Goal: Task Accomplishment & Management: Complete application form

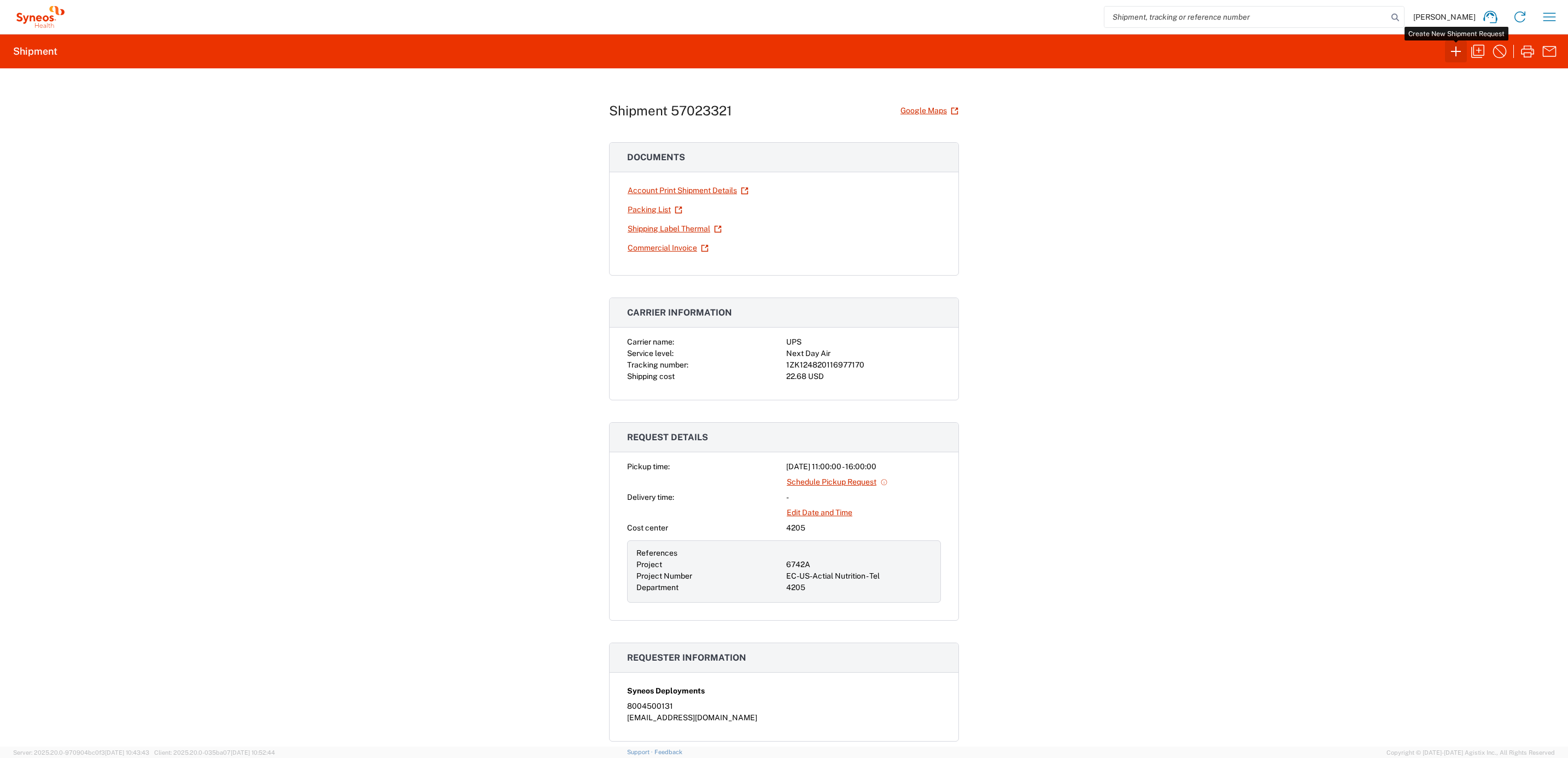
click at [1451, 48] on icon "button" at bounding box center [1456, 51] width 17 height 17
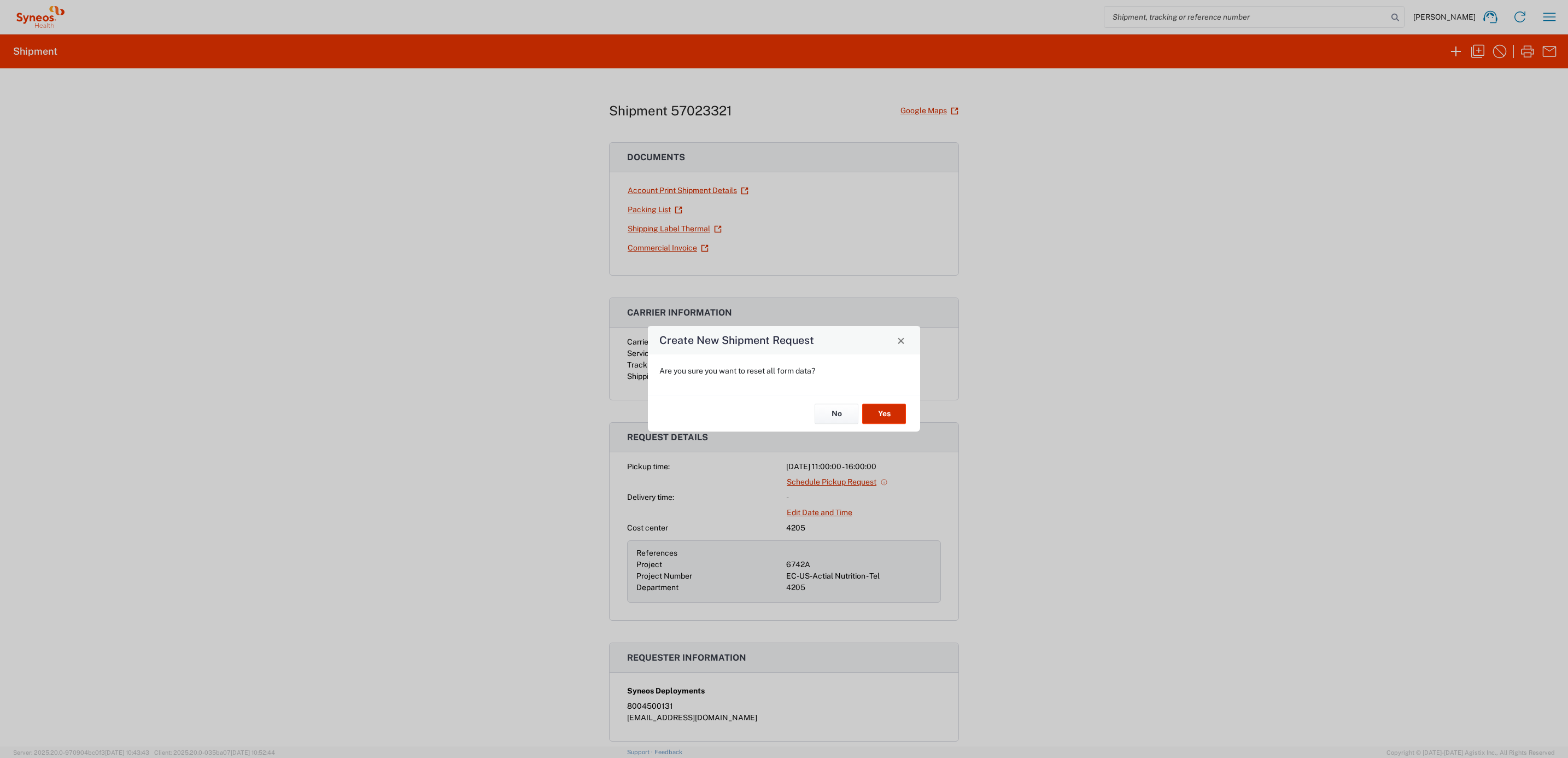
click at [889, 413] on button "Yes" at bounding box center [884, 413] width 44 height 20
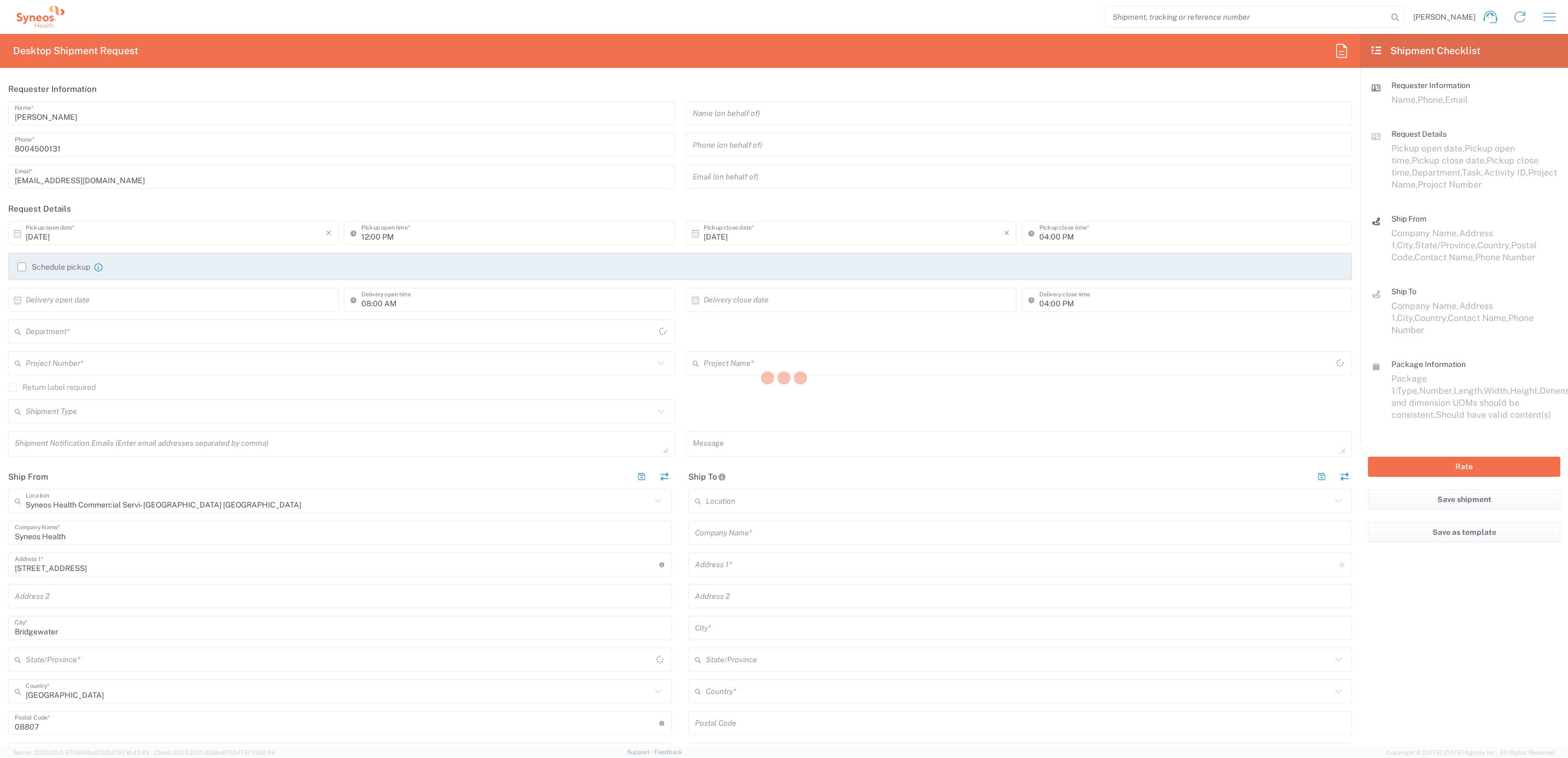
type input "4205"
type input "[US_STATE]"
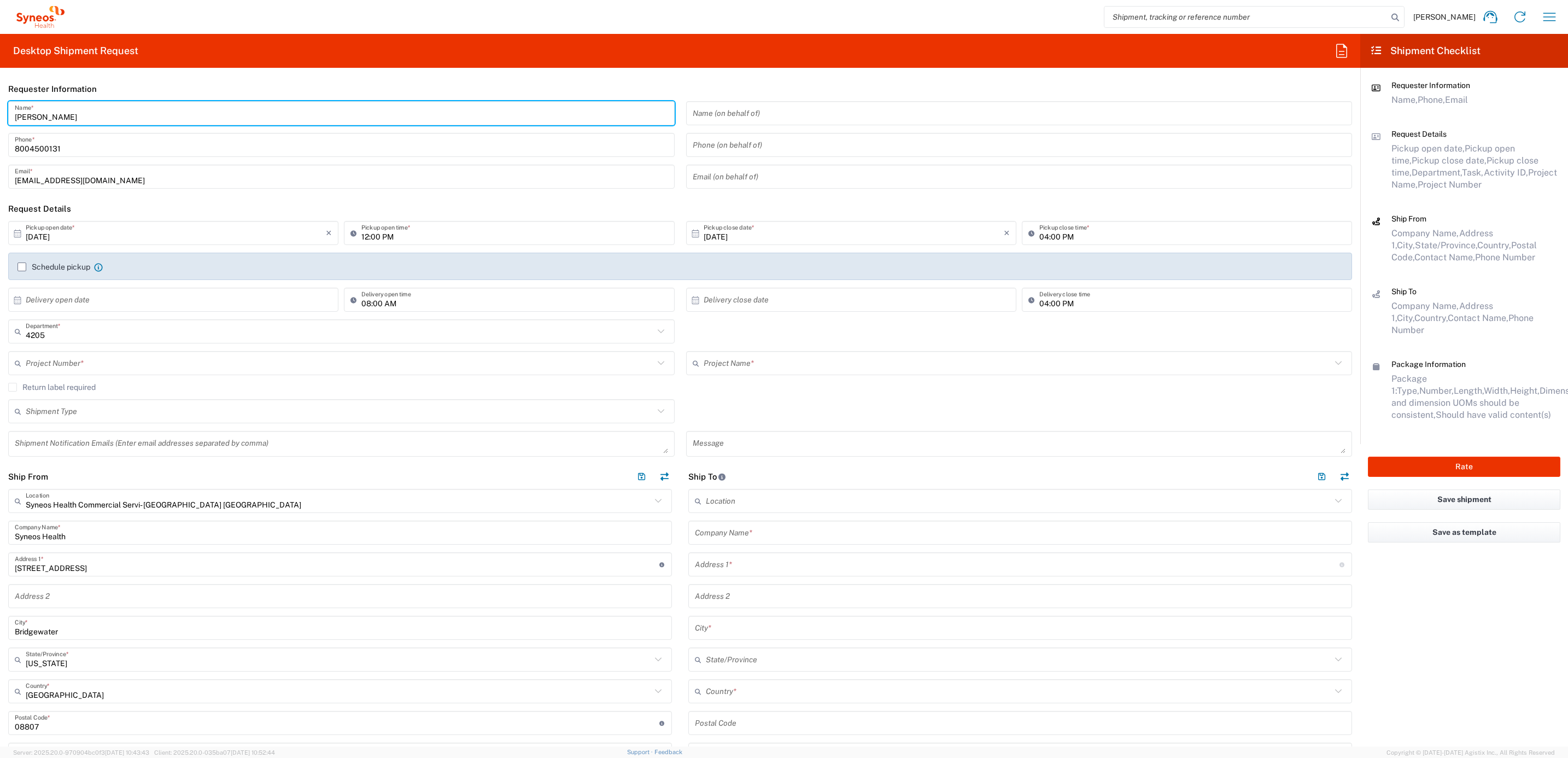
drag, startPoint x: 79, startPoint y: 121, endPoint x: 9, endPoint y: 115, distance: 70.3
click at [9, 115] on div "[PERSON_NAME] Name *" at bounding box center [342, 113] width 667 height 24
type input "Syneos Deployments"
drag, startPoint x: 110, startPoint y: 76, endPoint x: 105, endPoint y: 87, distance: 12.1
click at [110, 76] on div "Desktop Shipment Request Requester Information Syneos Deployments Name * [PHONE…" at bounding box center [680, 390] width 1361 height 713
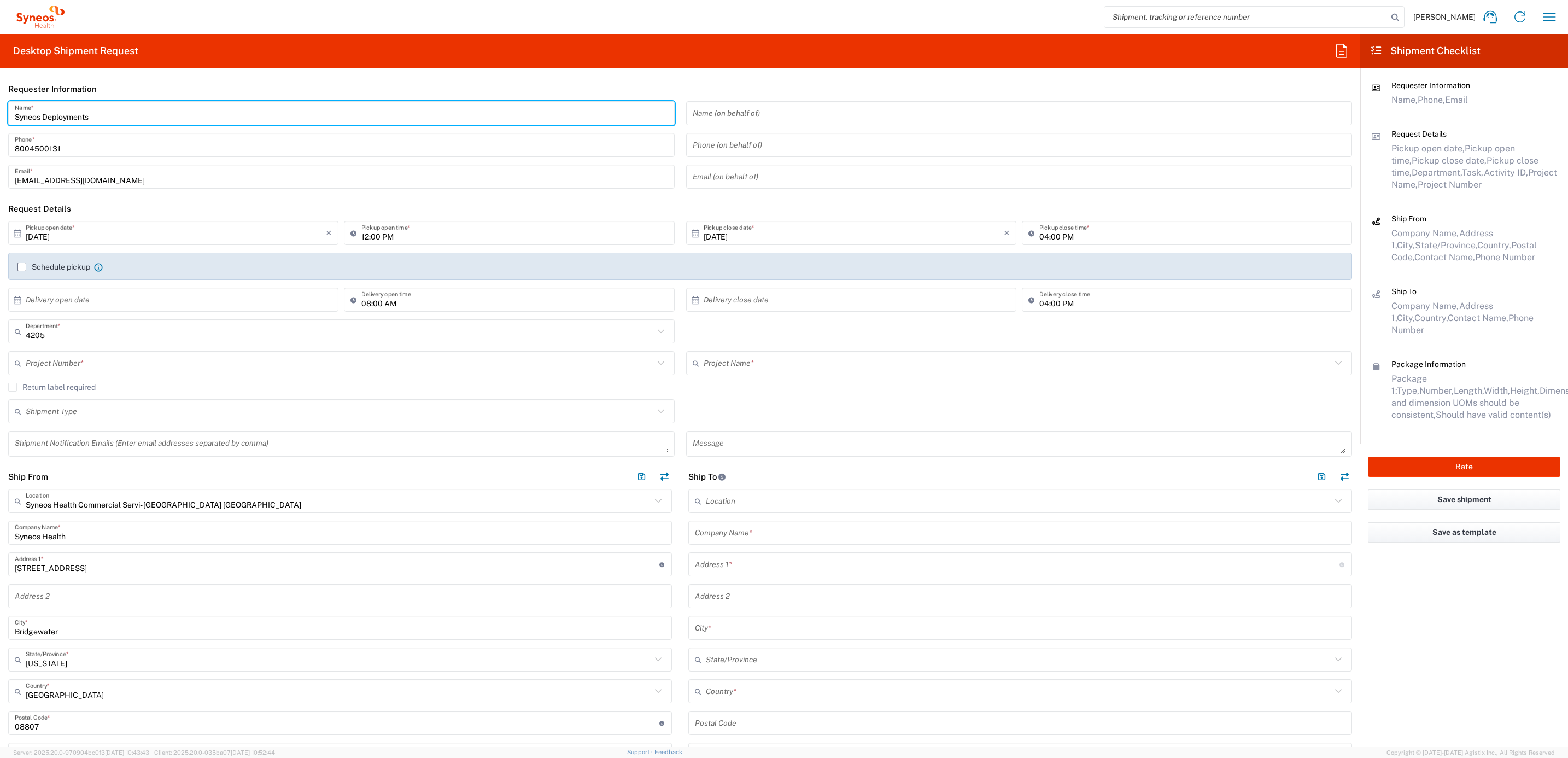
drag, startPoint x: 102, startPoint y: 117, endPoint x: -6, endPoint y: 100, distance: 109.3
click at [0, 100] on html "[PERSON_NAME] Home Shipment estimator Shipment tracking Desktop shipment reques…" at bounding box center [784, 379] width 1568 height 758
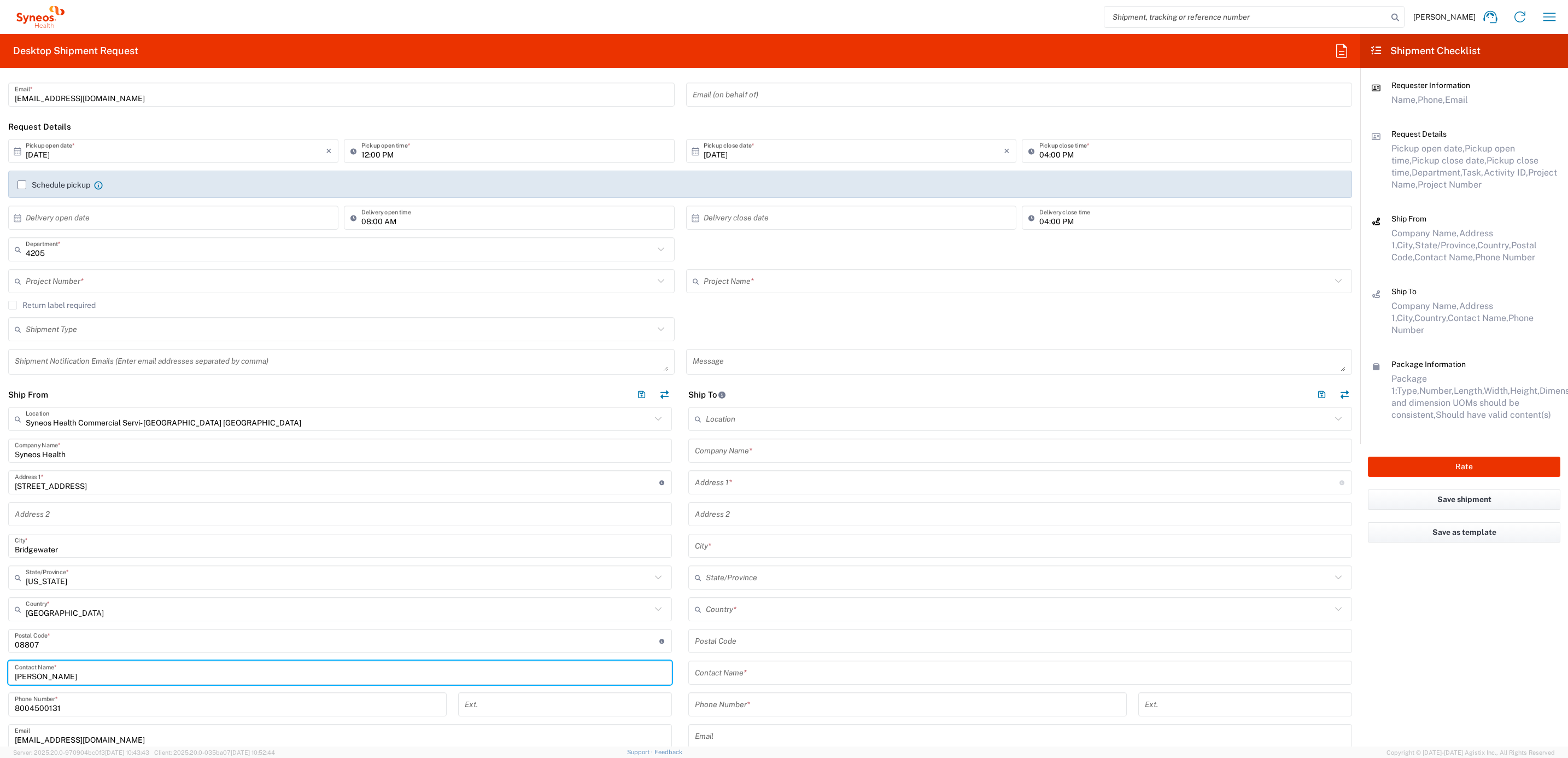
drag, startPoint x: 80, startPoint y: 672, endPoint x: 15, endPoint y: 670, distance: 65.0
click at [15, 670] on input "[PERSON_NAME]" at bounding box center [340, 673] width 651 height 19
paste input "Syneos Deployments"
type input "Syneos Deployments"
click at [108, 279] on input "text" at bounding box center [340, 282] width 628 height 19
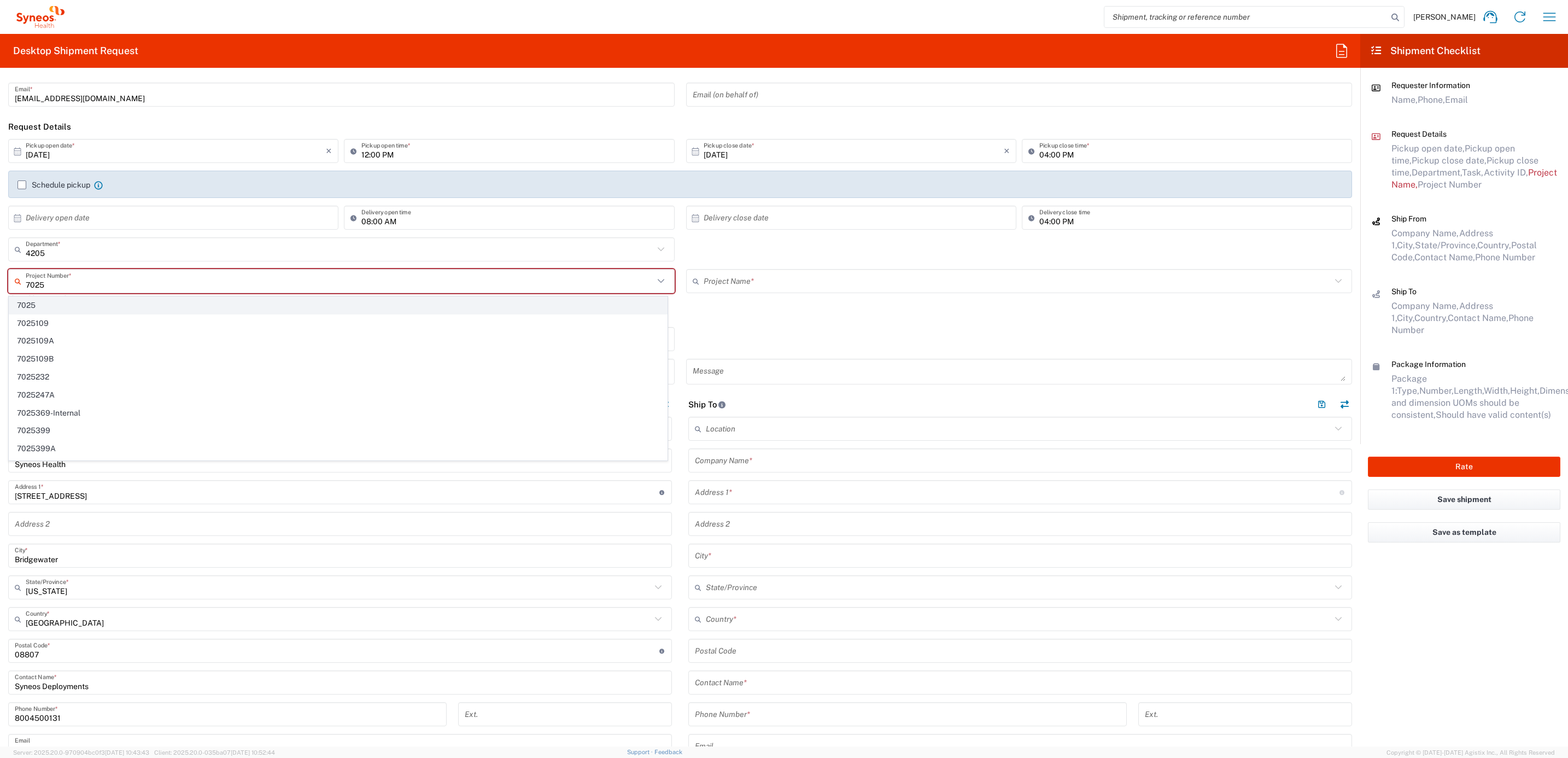
type input "7025"
click at [103, 301] on span "7025" at bounding box center [338, 305] width 658 height 17
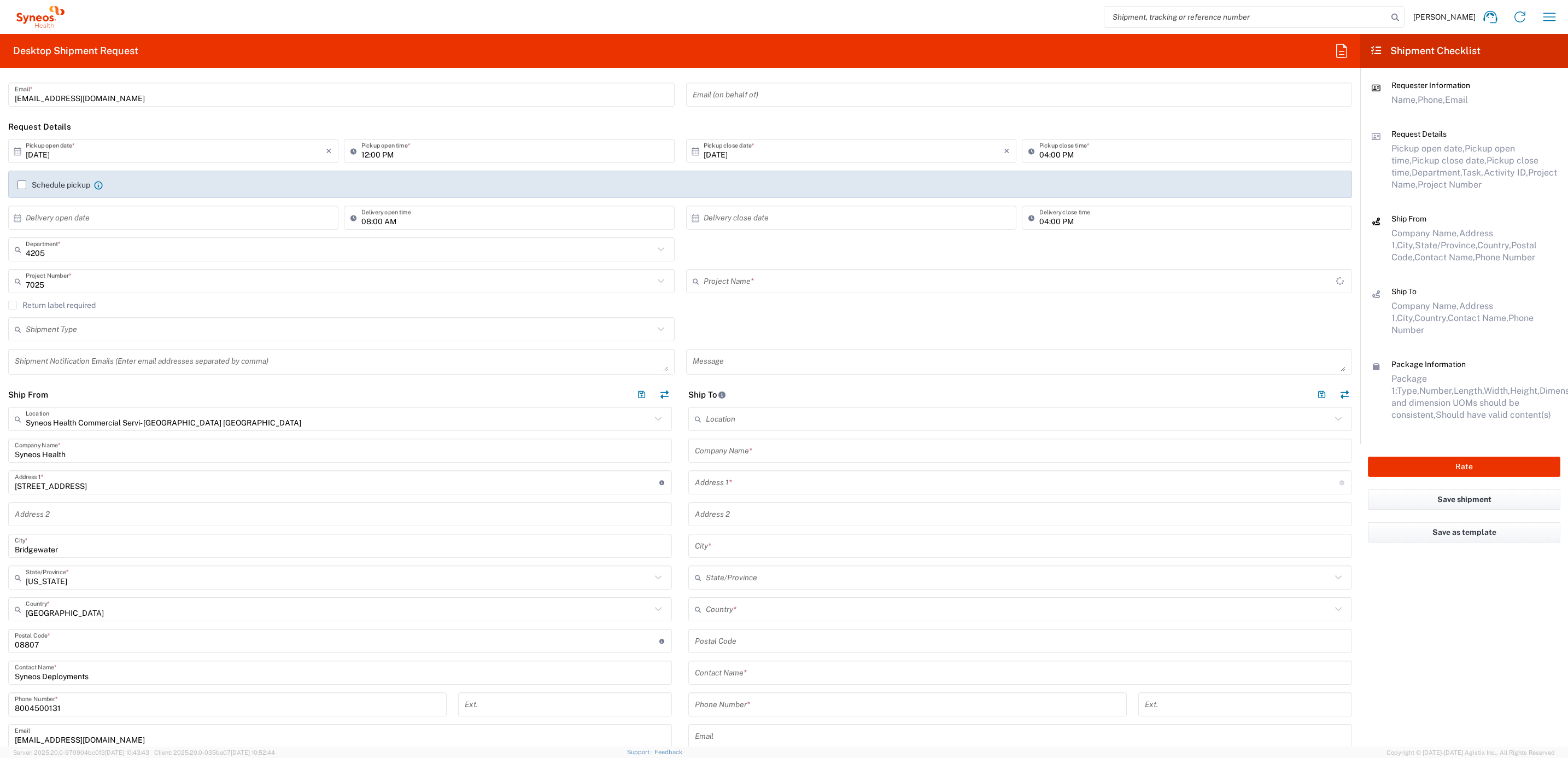
type input "ST-US - GSK VM (0325)"
click at [82, 295] on div "7025 Project Number * 7025 7025109 7025109A 7025109B 7025232 7025247A 7025369-I…" at bounding box center [342, 285] width 678 height 32
click at [66, 293] on div "7025 Project Number *" at bounding box center [342, 281] width 667 height 24
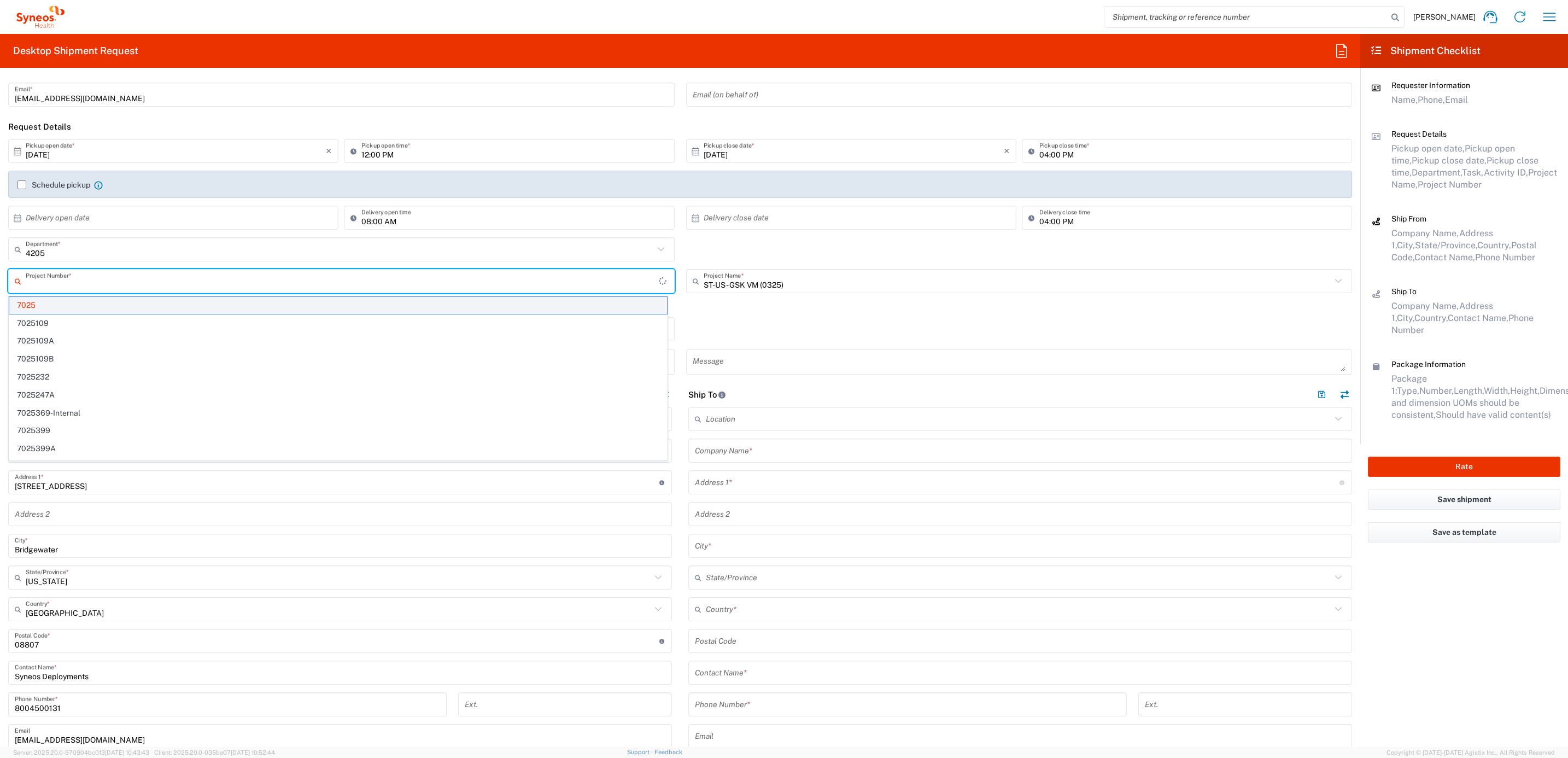
click at [67, 307] on span "7025" at bounding box center [338, 305] width 658 height 17
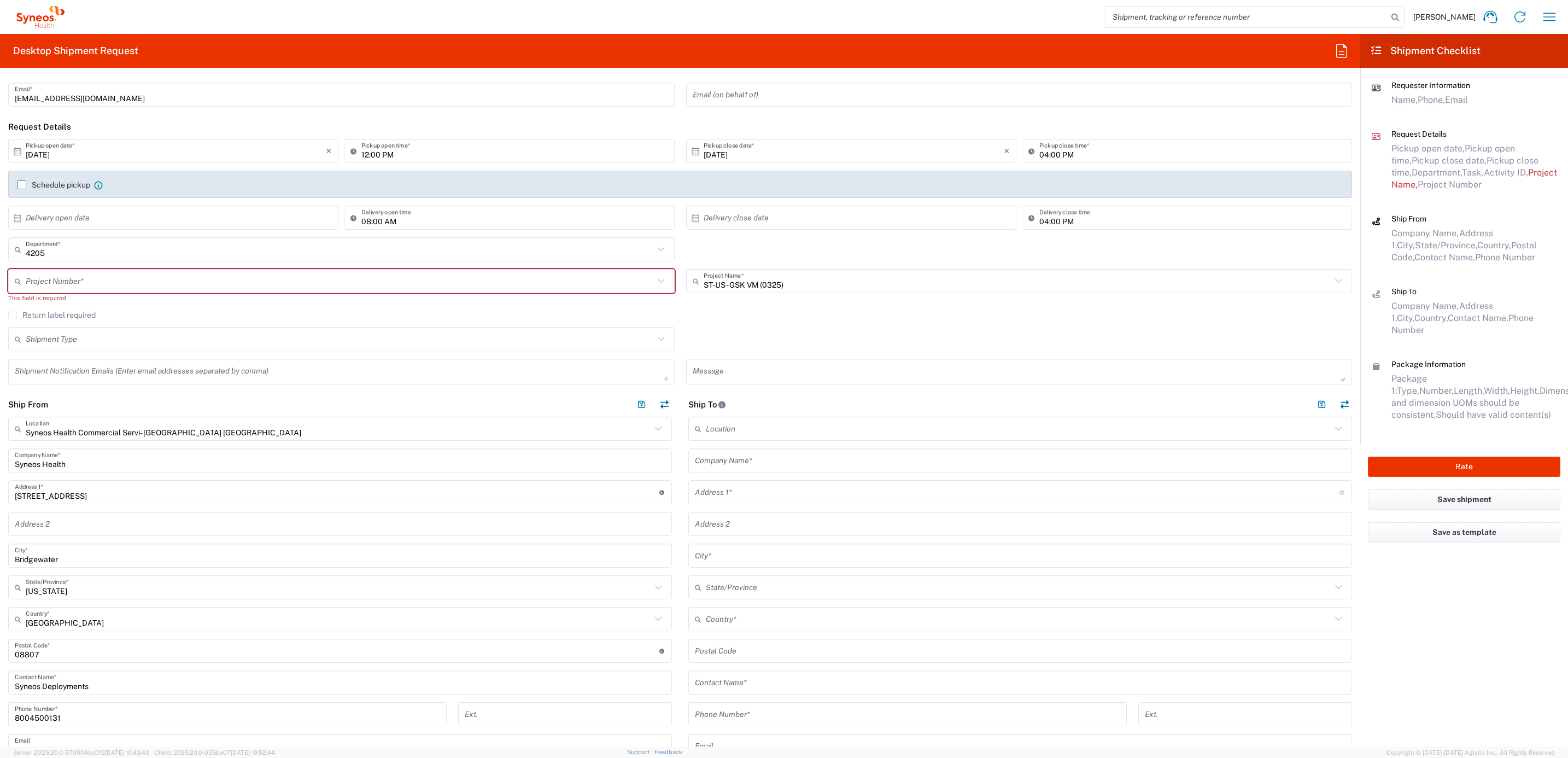
click at [99, 278] on input "text" at bounding box center [340, 282] width 628 height 19
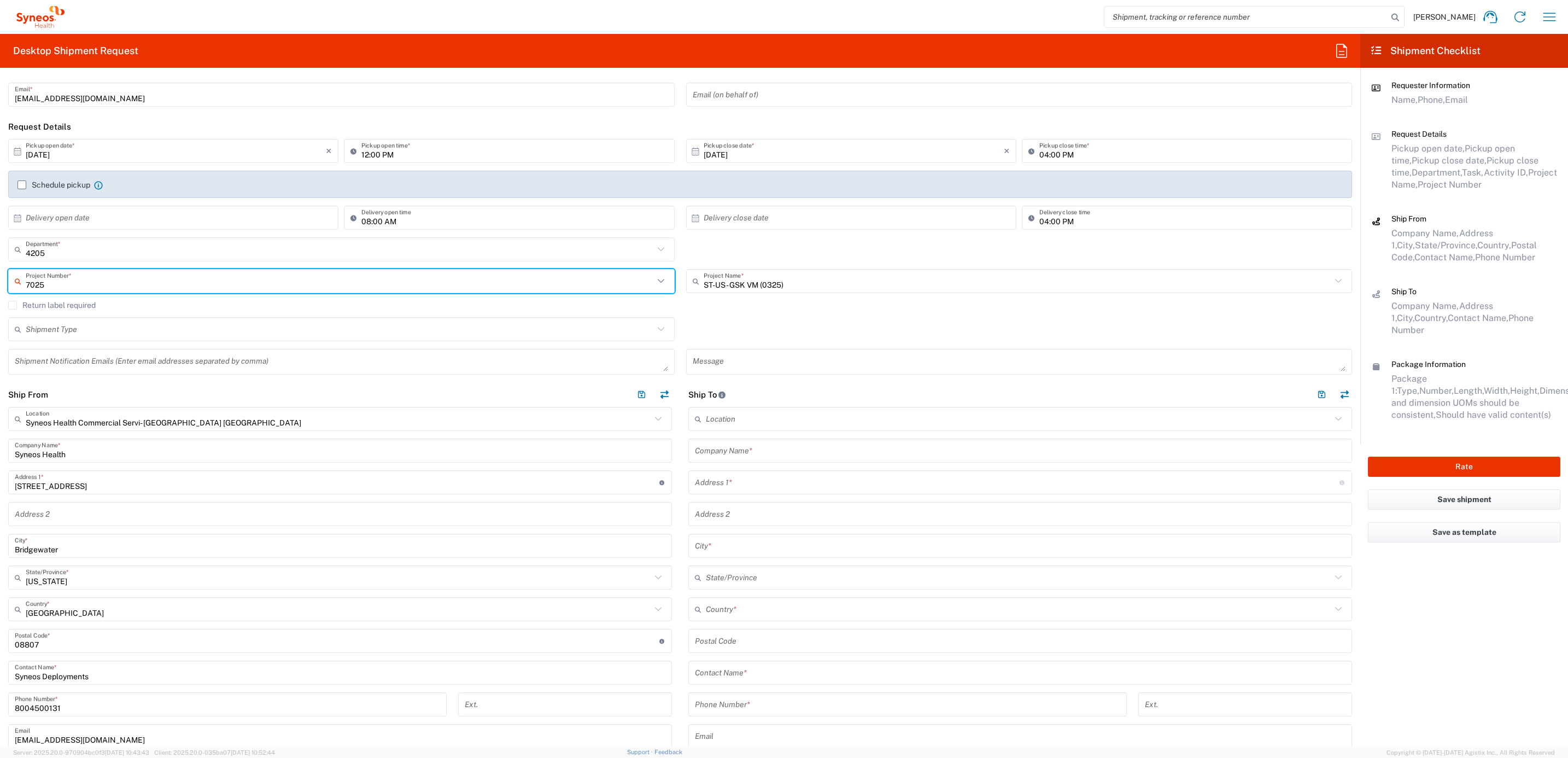
type input "7025"
click at [77, 309] on label "Return label required" at bounding box center [52, 305] width 87 height 9
click at [12, 305] on input "Return label required" at bounding box center [12, 305] width 0 height 0
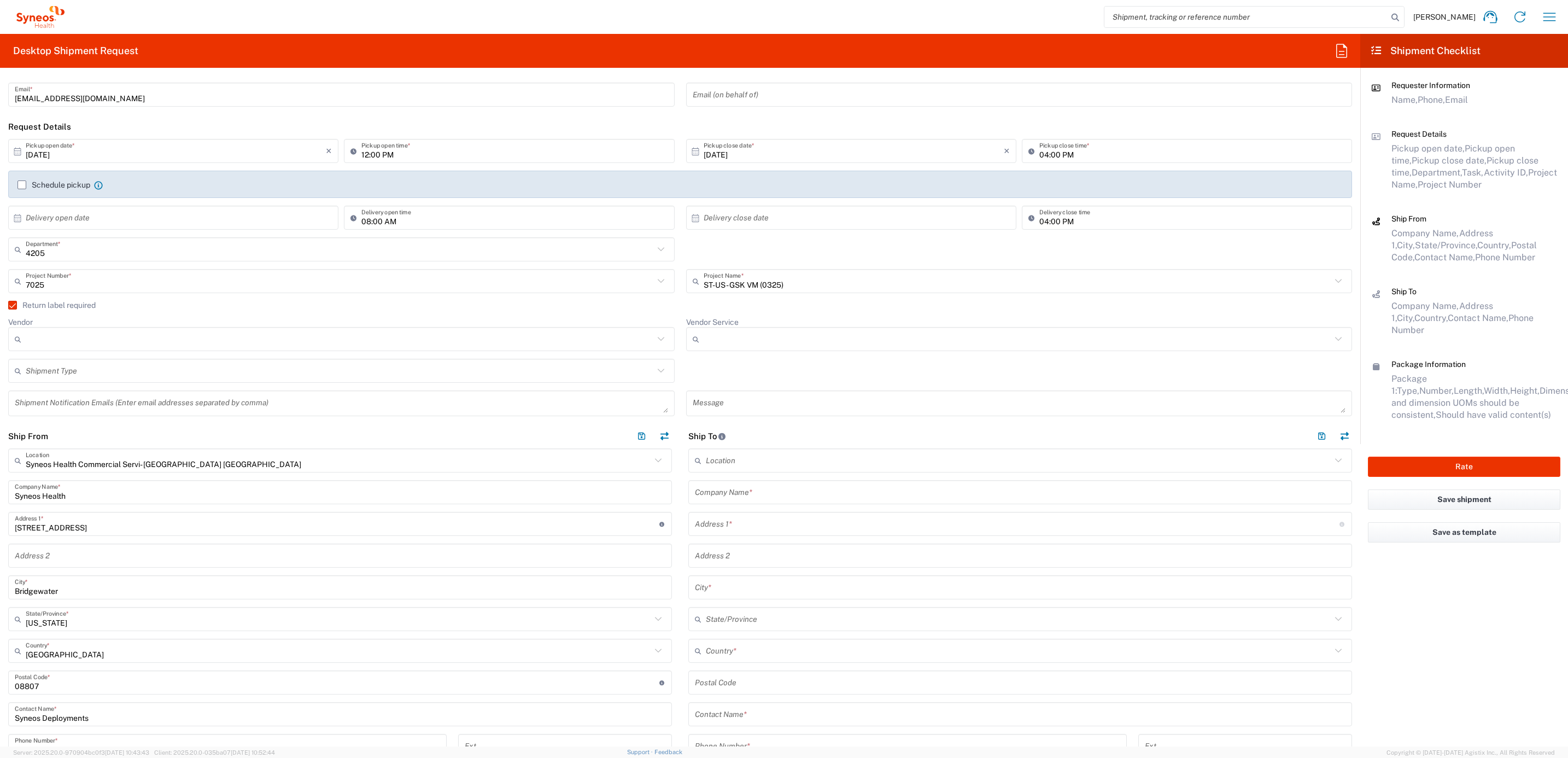
click at [73, 340] on input "Vendor" at bounding box center [340, 338] width 628 height 17
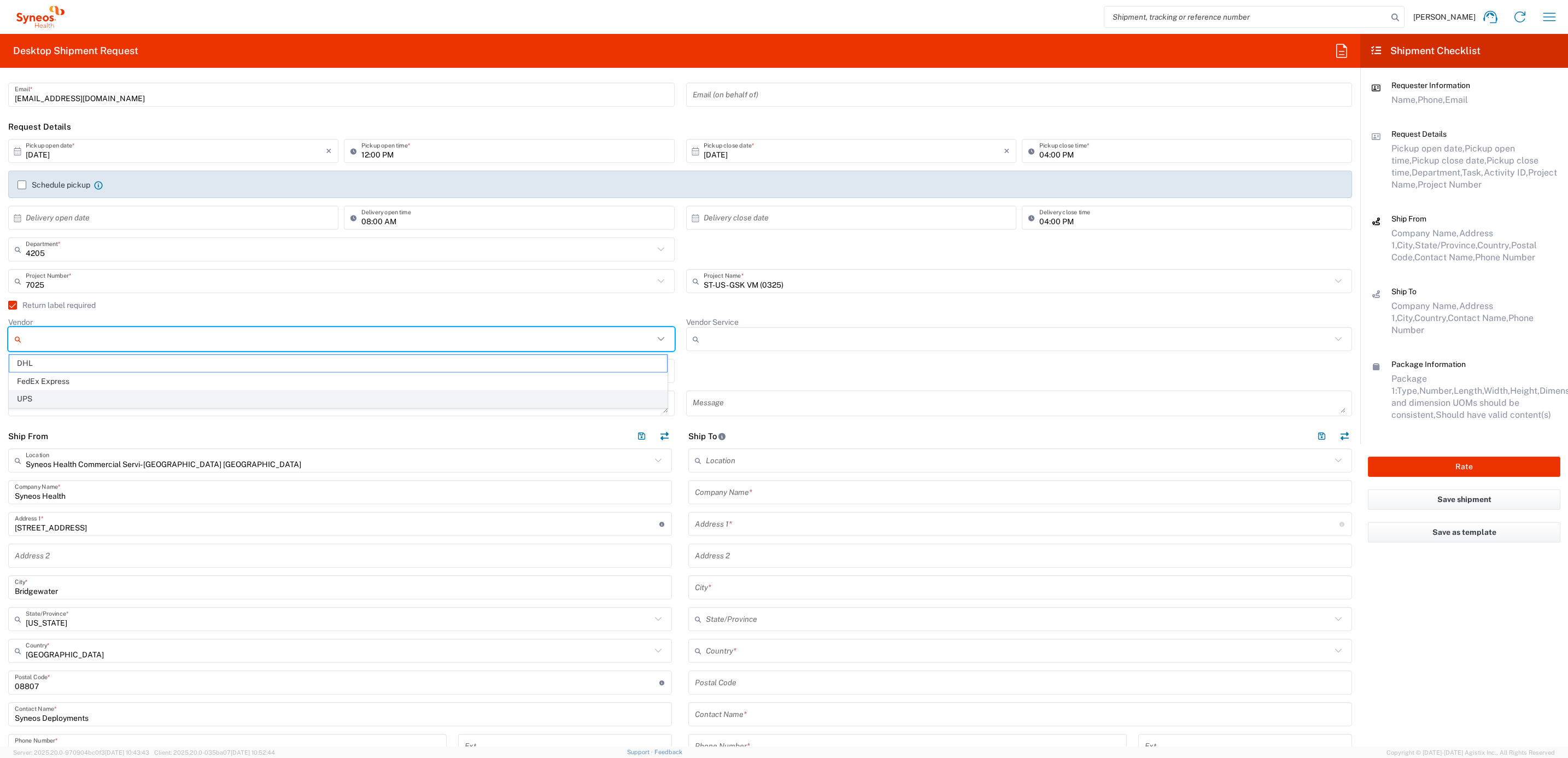
click at [74, 397] on span "UPS" at bounding box center [338, 399] width 658 height 17
type input "UPS"
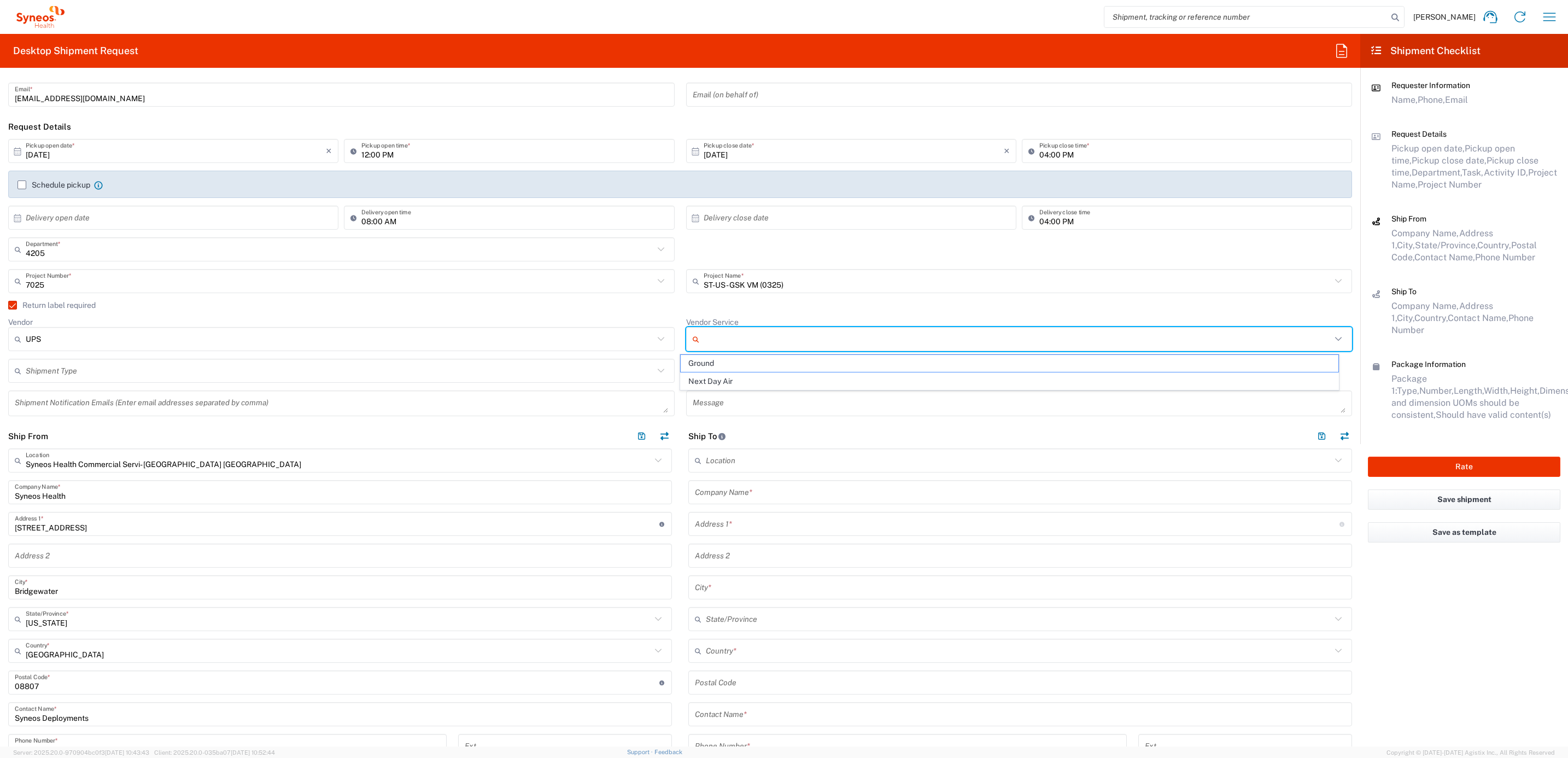
click at [785, 337] on input "Vendor Service" at bounding box center [1018, 338] width 628 height 17
click at [751, 366] on span "Ground" at bounding box center [1009, 363] width 658 height 17
type input "Ground"
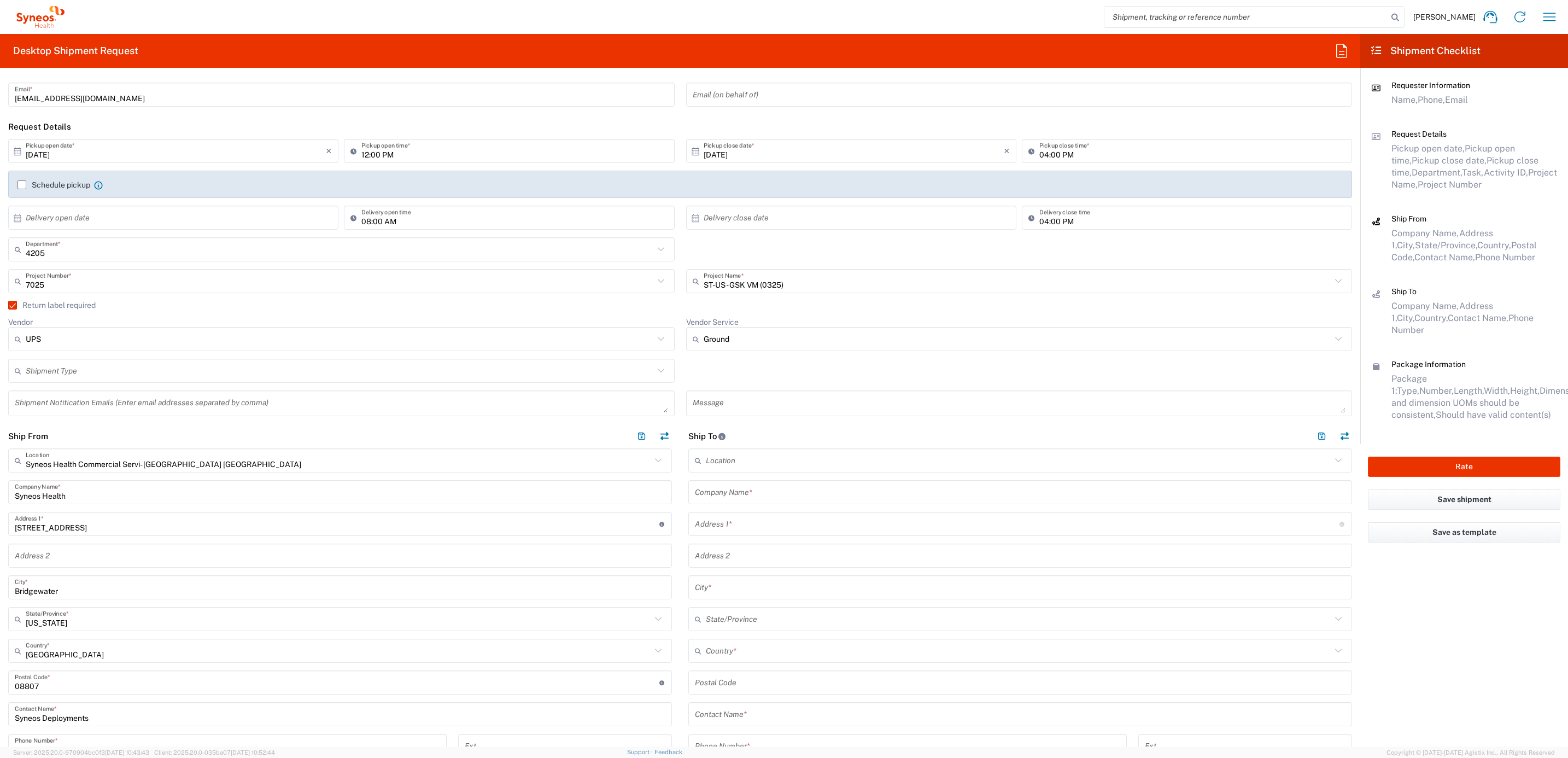
click at [680, 318] on div "Vendor Service Ground Ground Next Day Air" at bounding box center [1019, 338] width 678 height 42
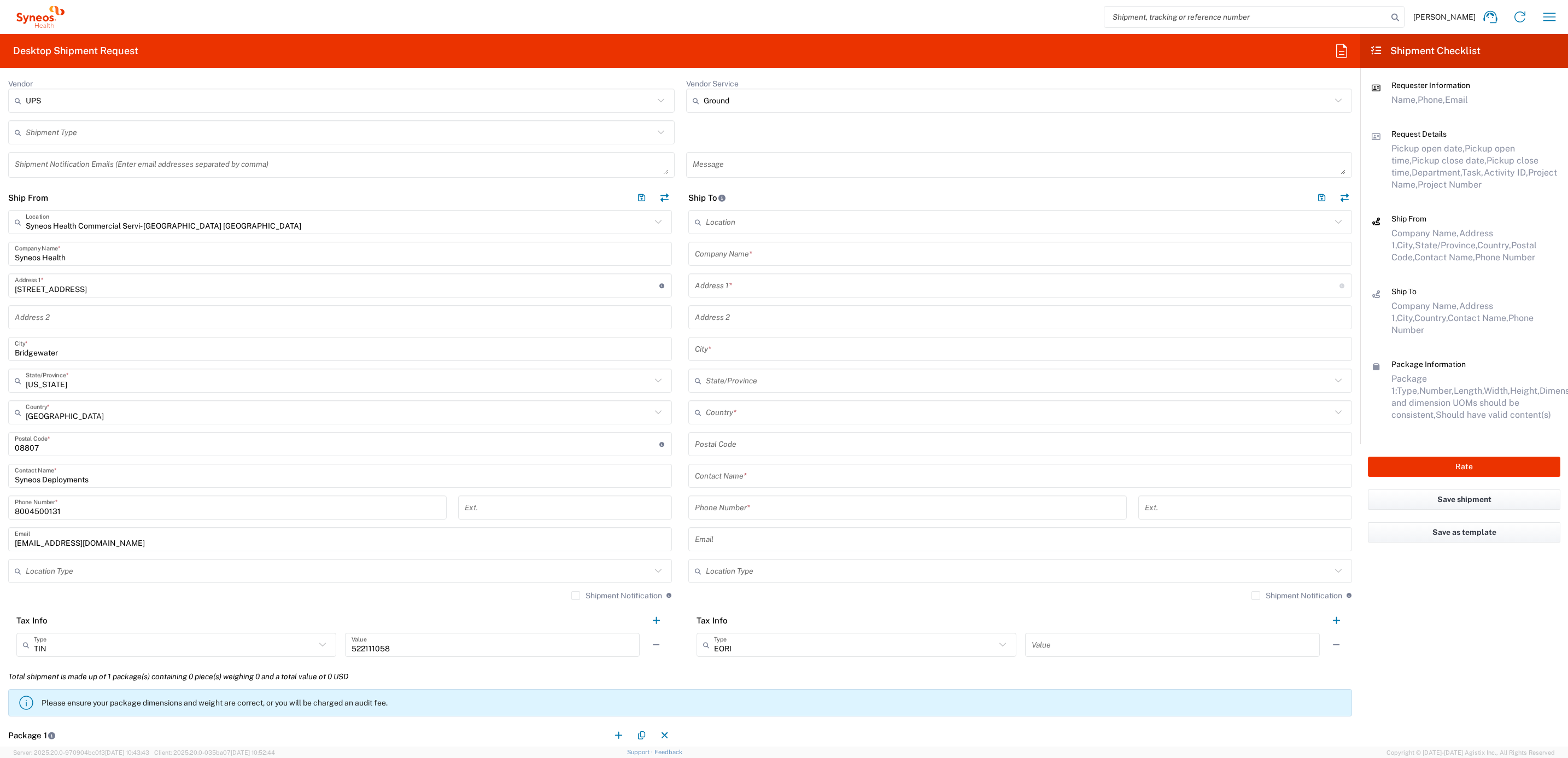
scroll to position [328, 0]
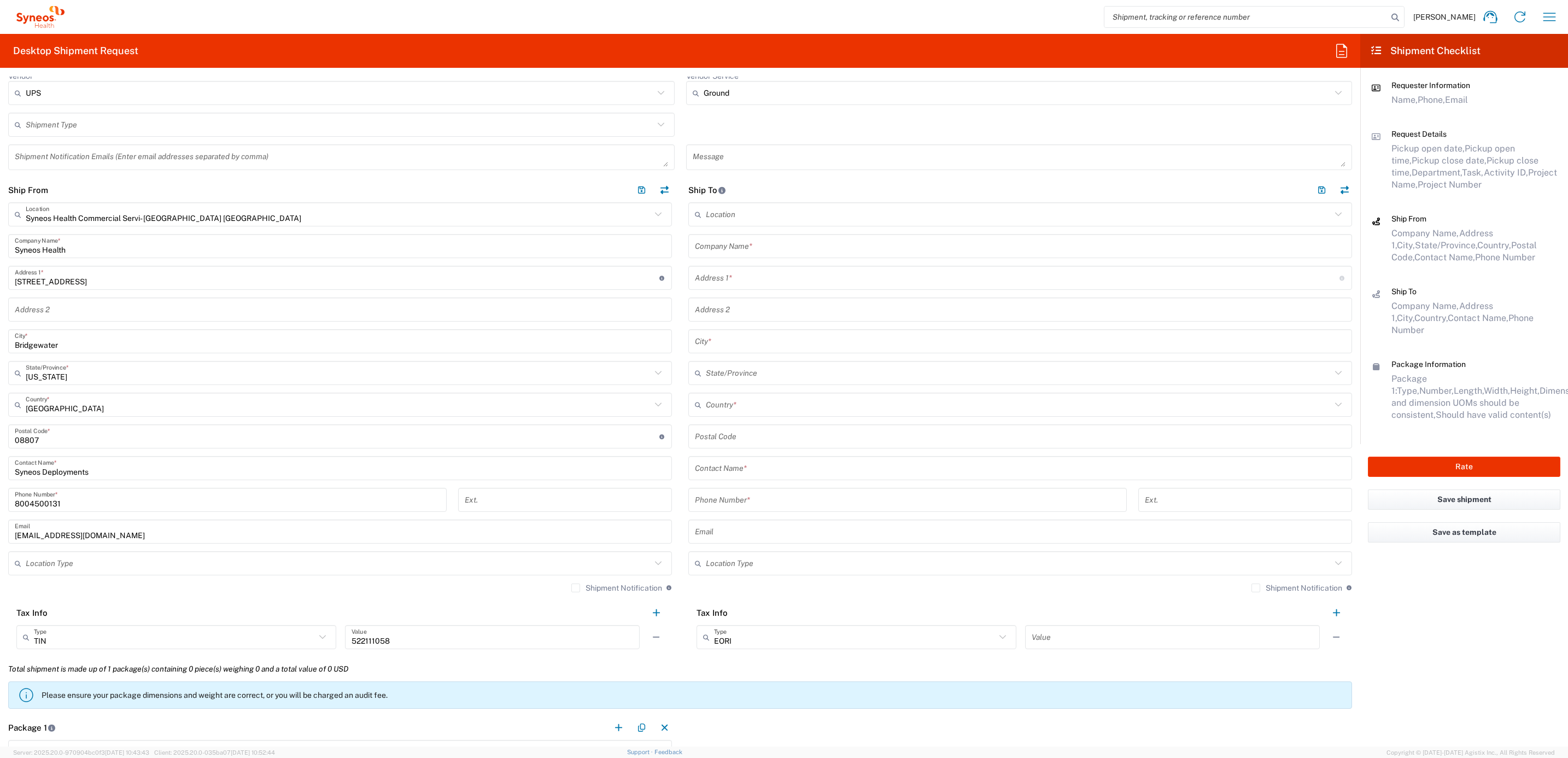
drag, startPoint x: 726, startPoint y: 245, endPoint x: 738, endPoint y: 252, distance: 13.9
click at [726, 245] on input "text" at bounding box center [1020, 247] width 651 height 19
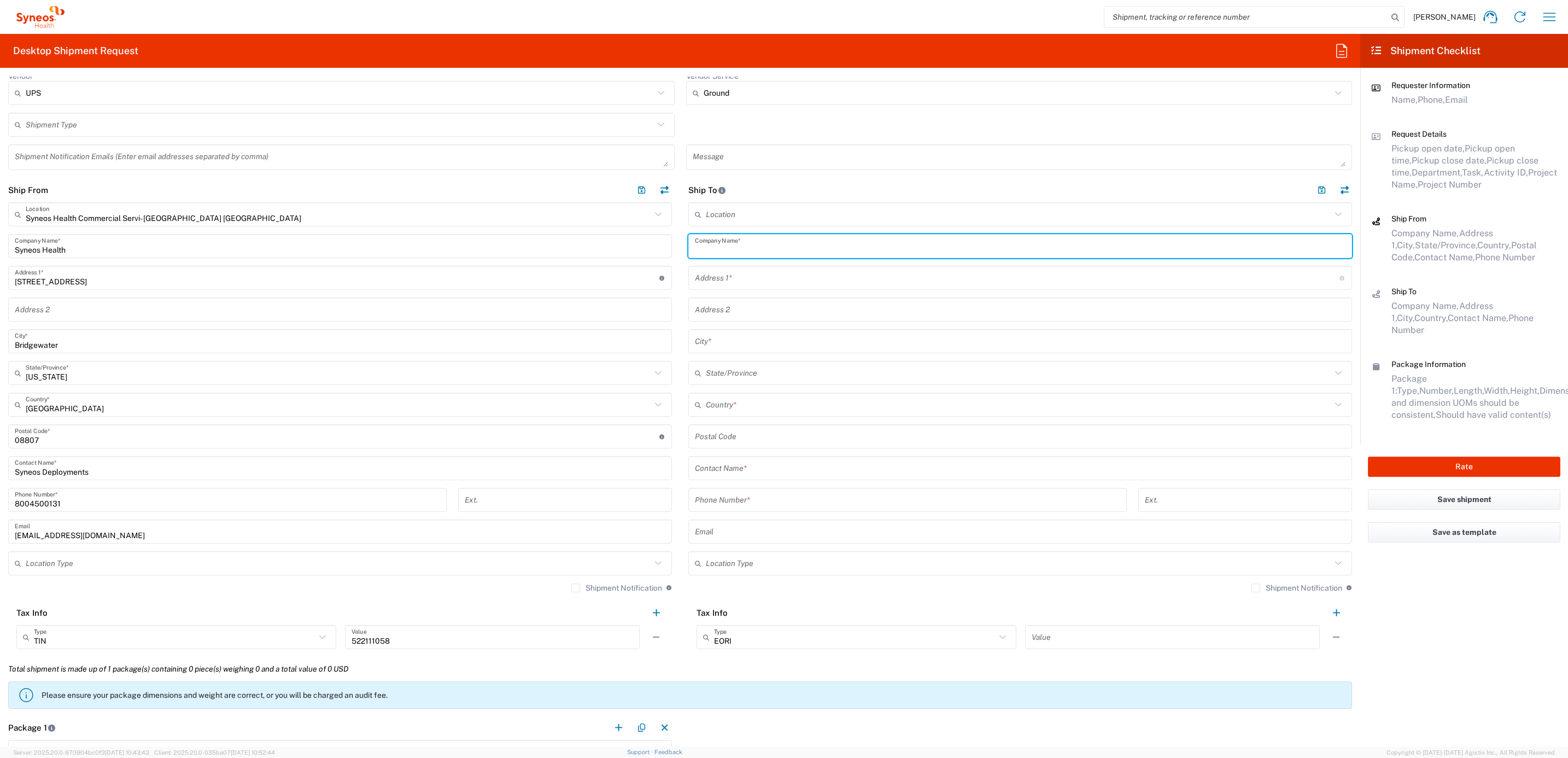
paste input "[PERSON_NAME]"
type input "[PERSON_NAME]"
click at [719, 478] on div "Contact Name *" at bounding box center [1020, 468] width 664 height 24
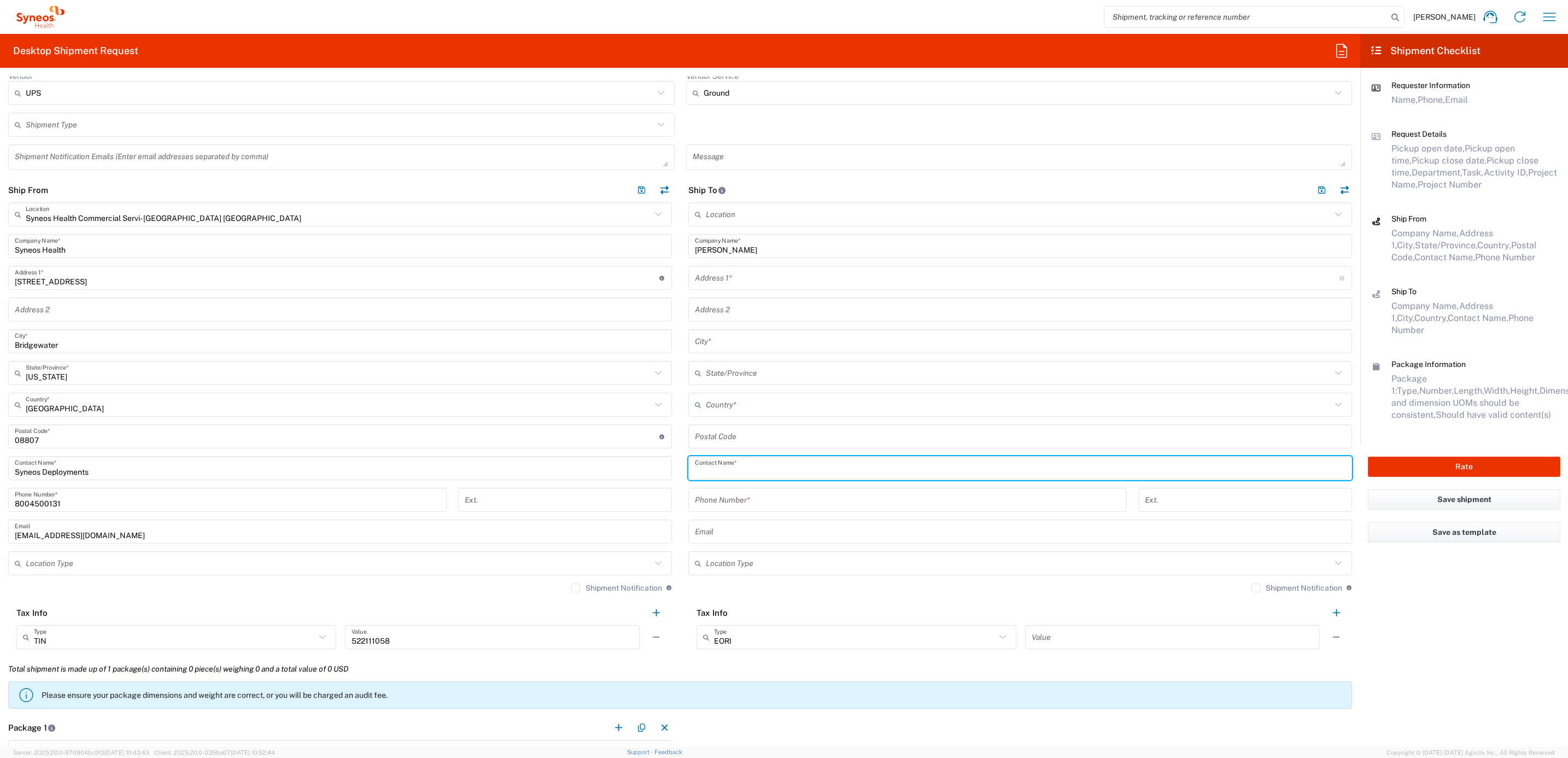
paste input "[PERSON_NAME]"
type input "[PERSON_NAME]"
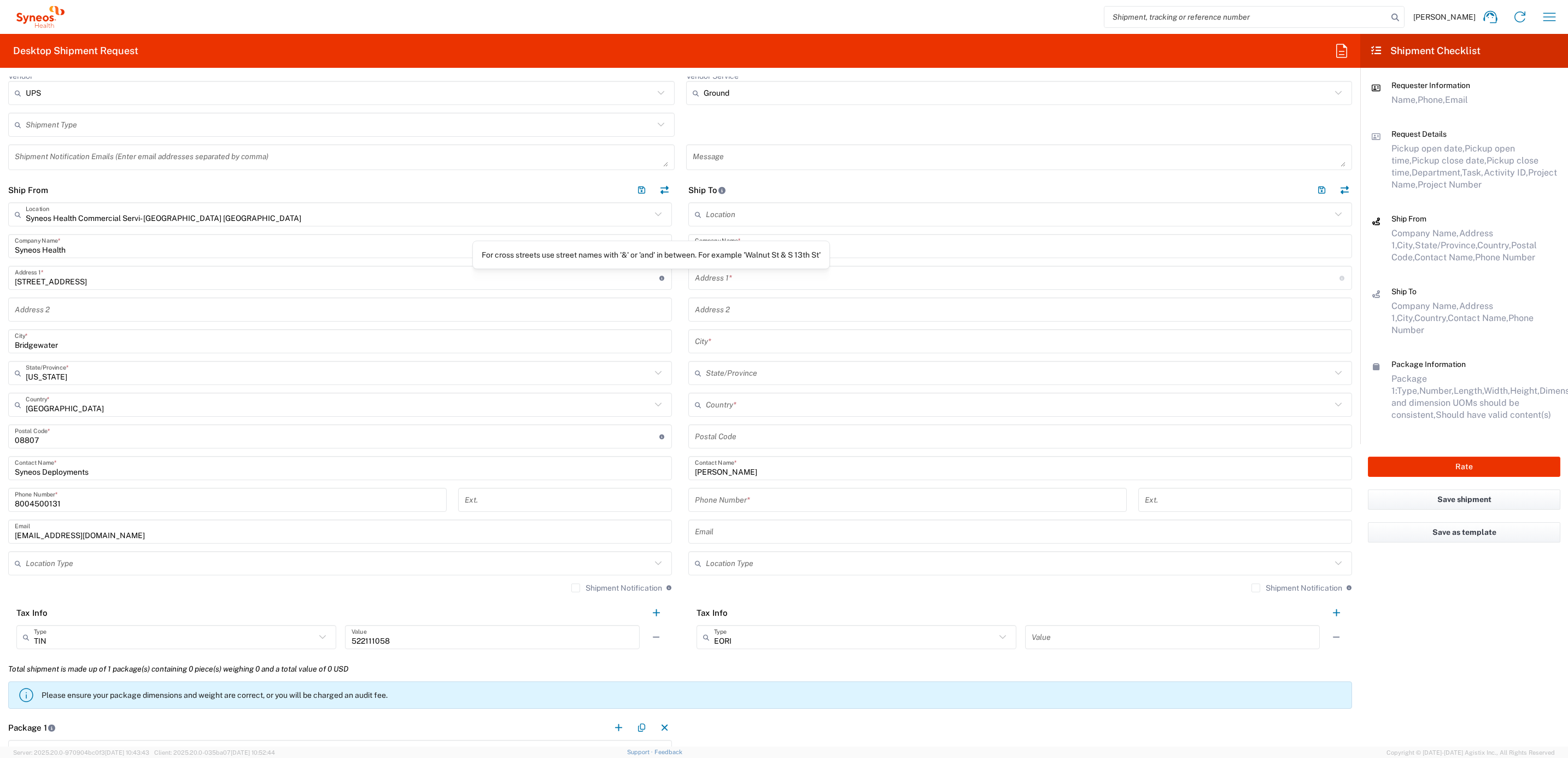
drag, startPoint x: 730, startPoint y: 275, endPoint x: 732, endPoint y: 281, distance: 6.3
click at [730, 275] on input "text" at bounding box center [1018, 278] width 645 height 19
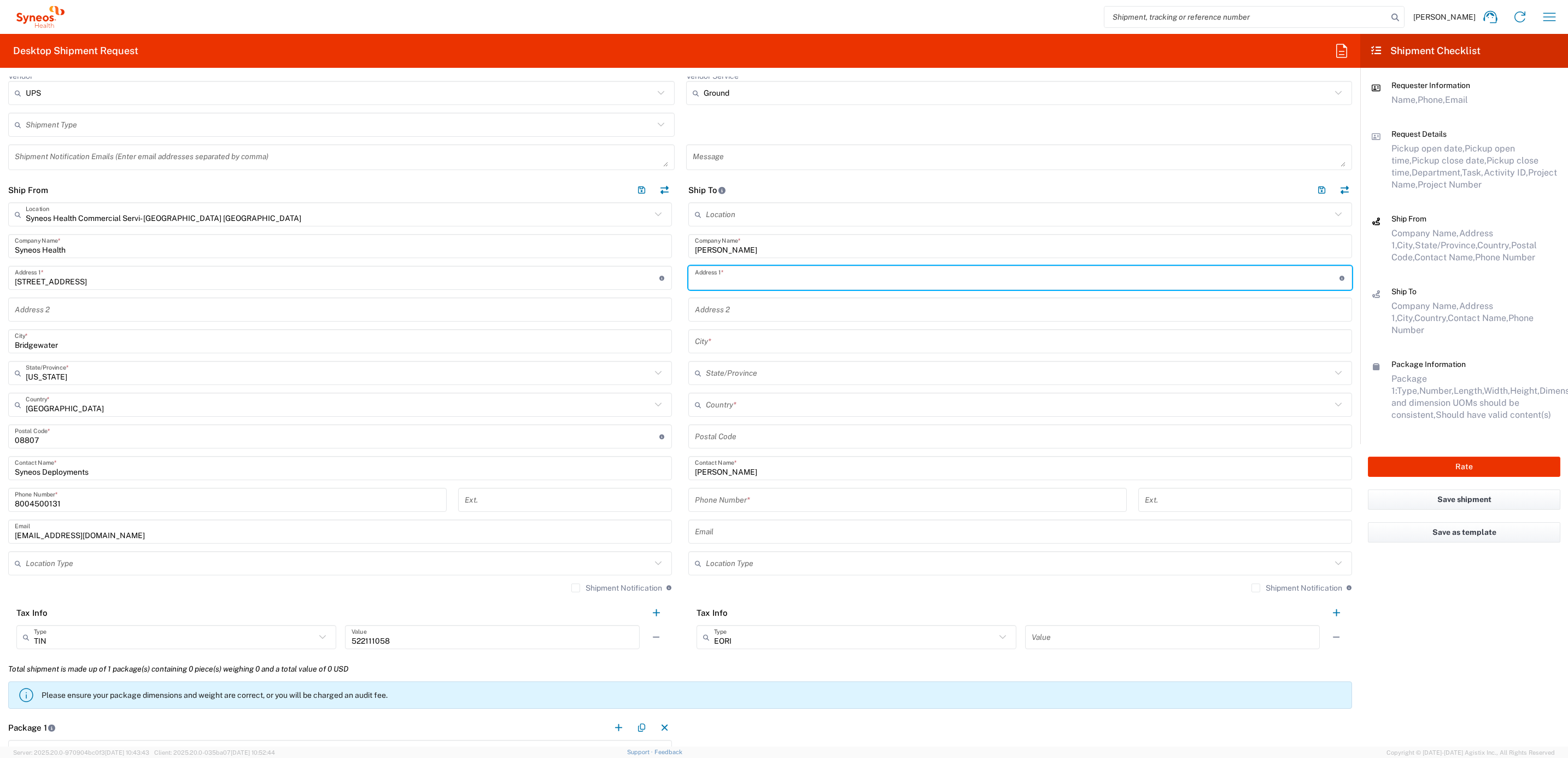
paste input "[STREET_ADDRESS][PERSON_NAME],"
type input "[STREET_ADDRESS][PERSON_NAME],"
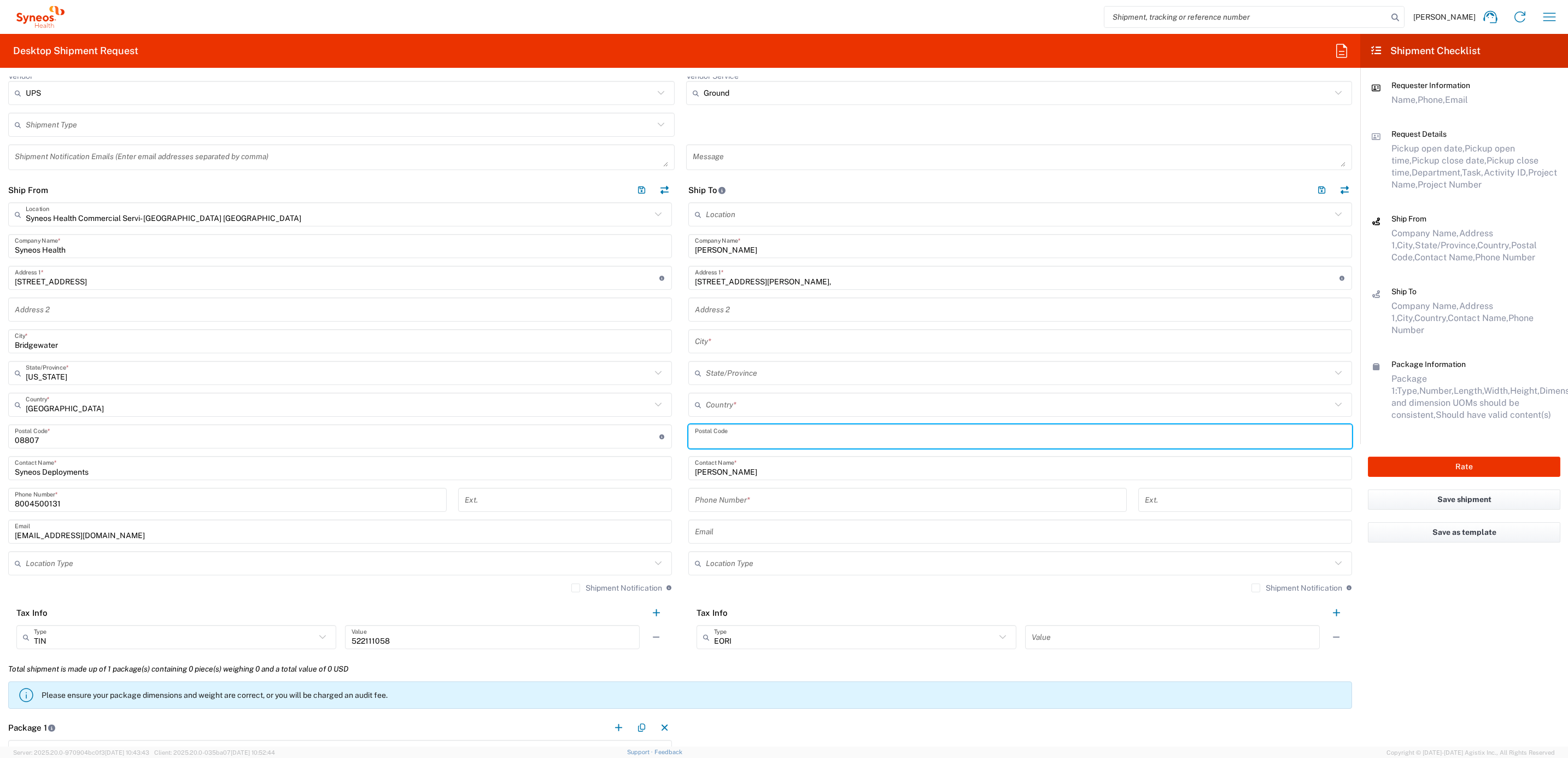
click at [729, 440] on input "undefined" at bounding box center [1020, 437] width 651 height 19
paste input "49648"
type input "49648"
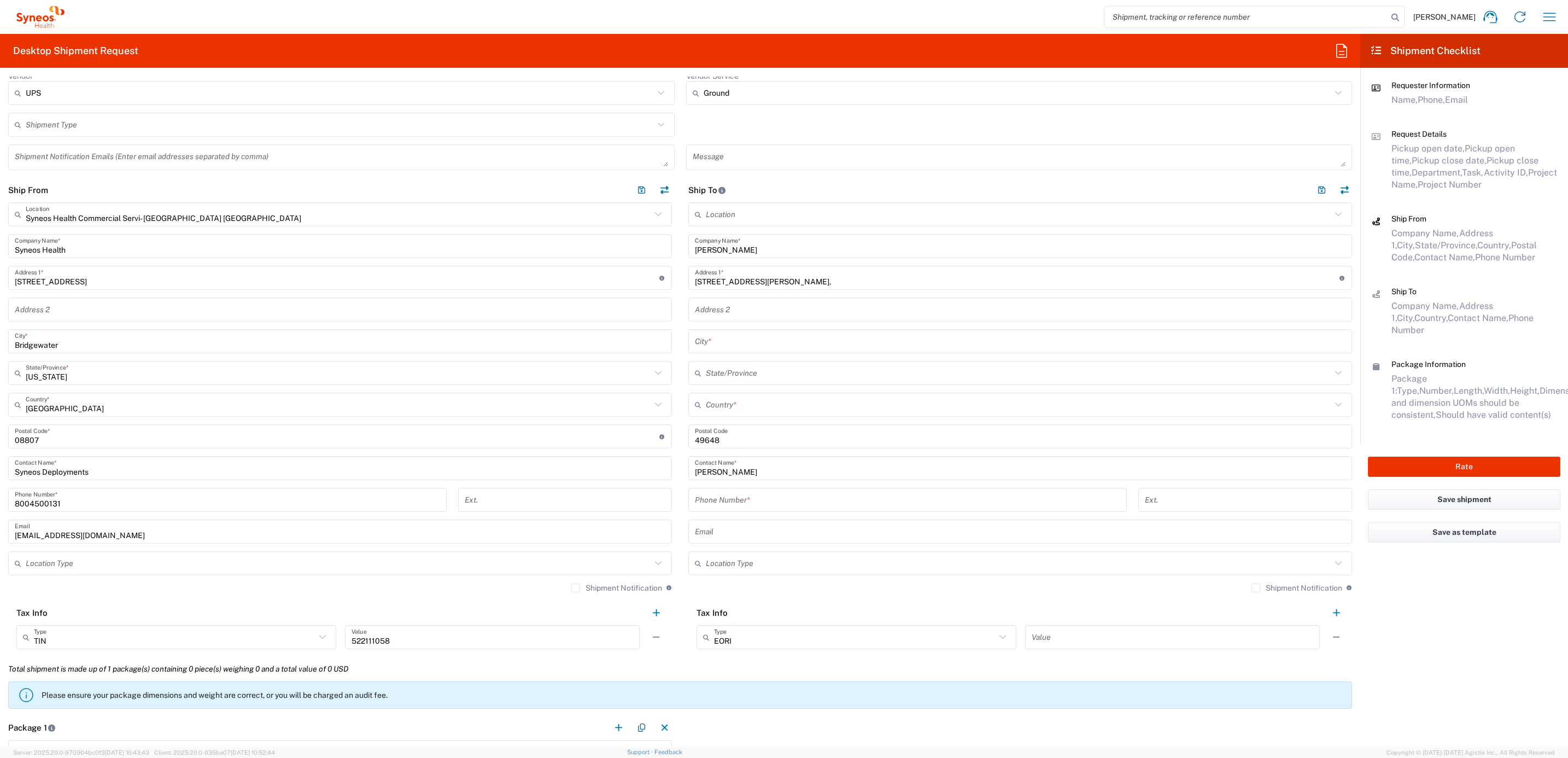
click at [720, 496] on input "tel" at bounding box center [908, 501] width 426 height 19
paste input "[PHONE_NUMBER]"
type input "[PHONE_NUMBER]"
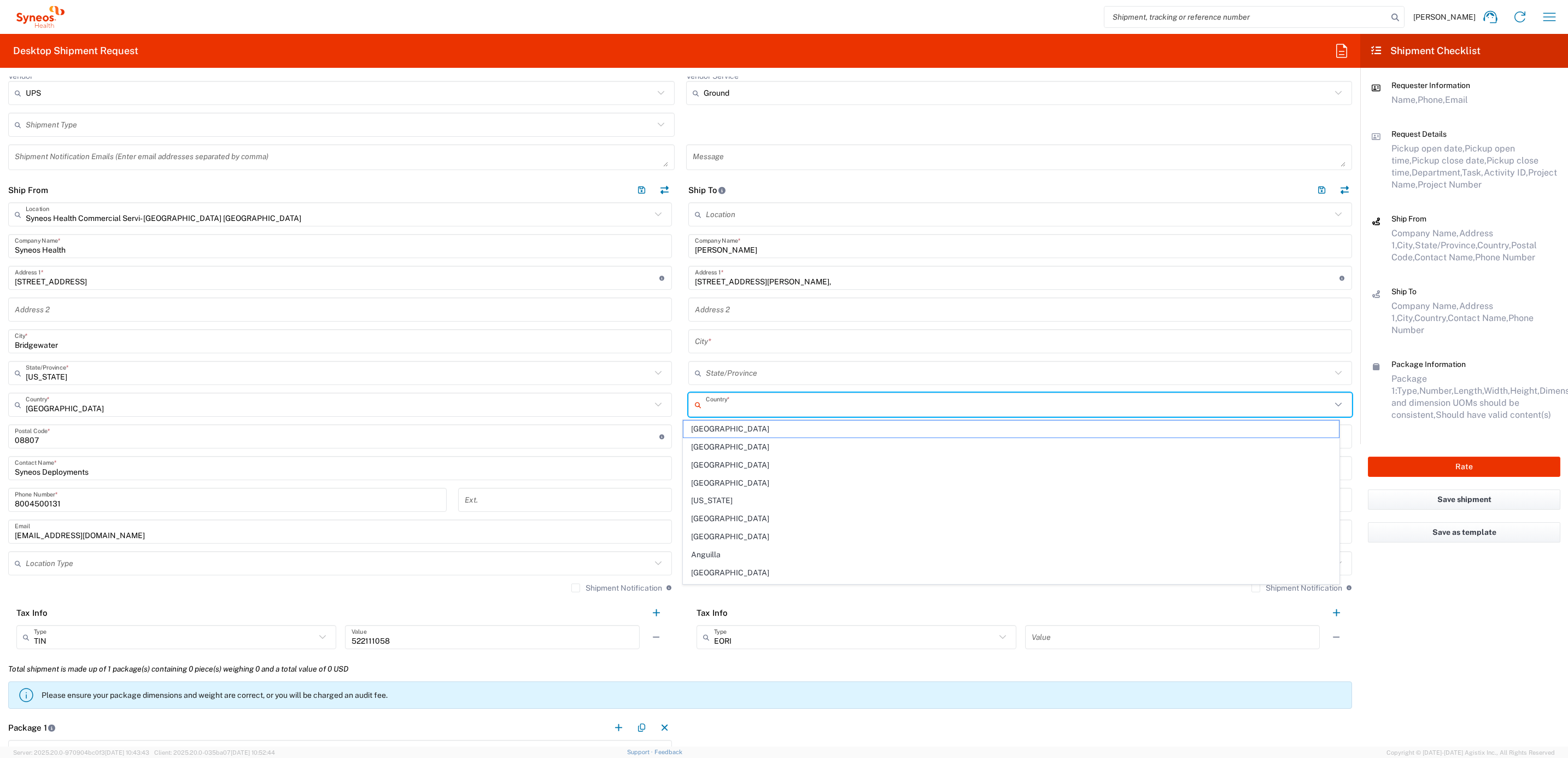
click at [735, 408] on input "text" at bounding box center [1018, 405] width 625 height 19
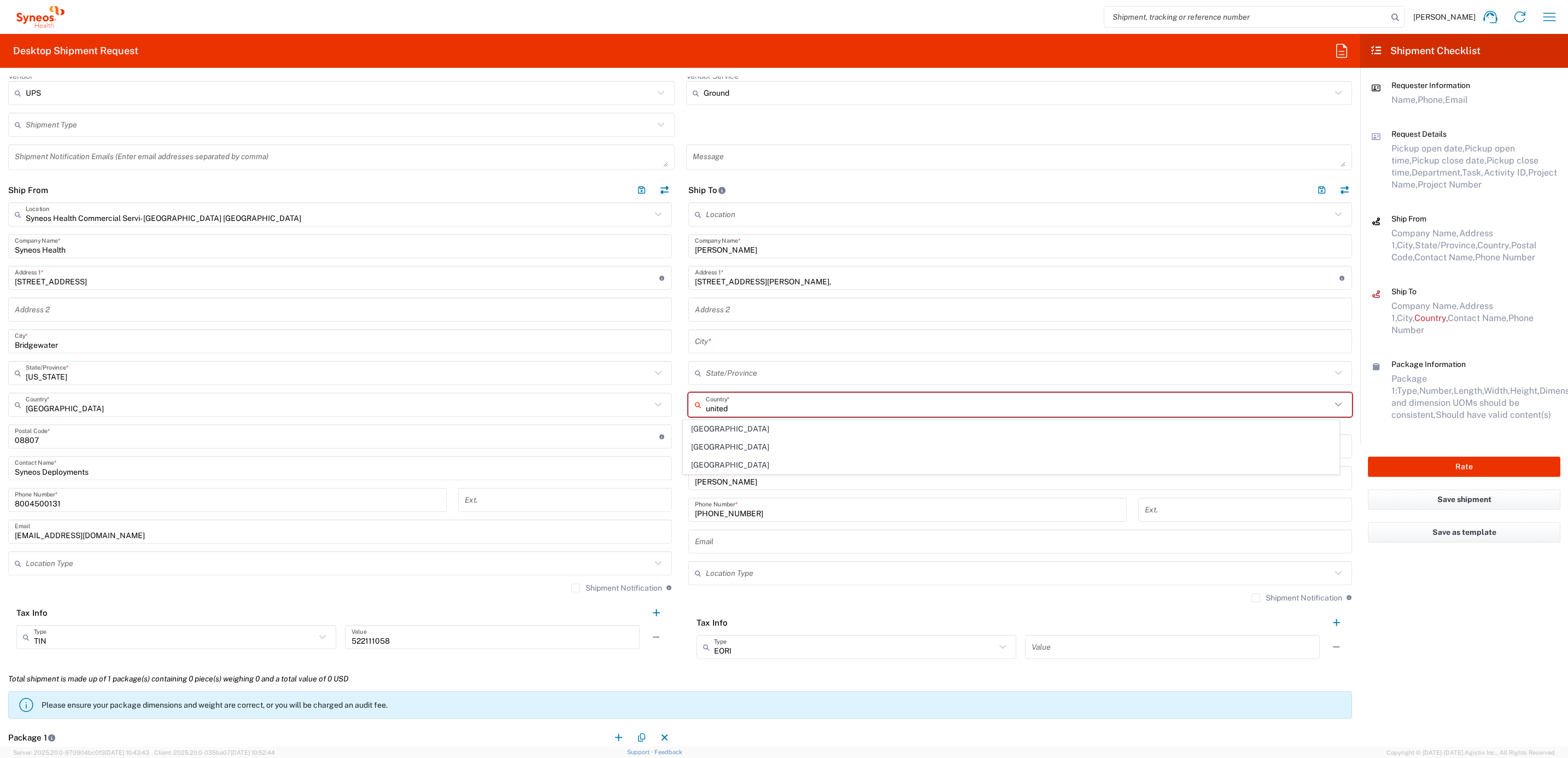
click at [706, 466] on span "[GEOGRAPHIC_DATA]" at bounding box center [1011, 465] width 656 height 17
type input "[GEOGRAPHIC_DATA]"
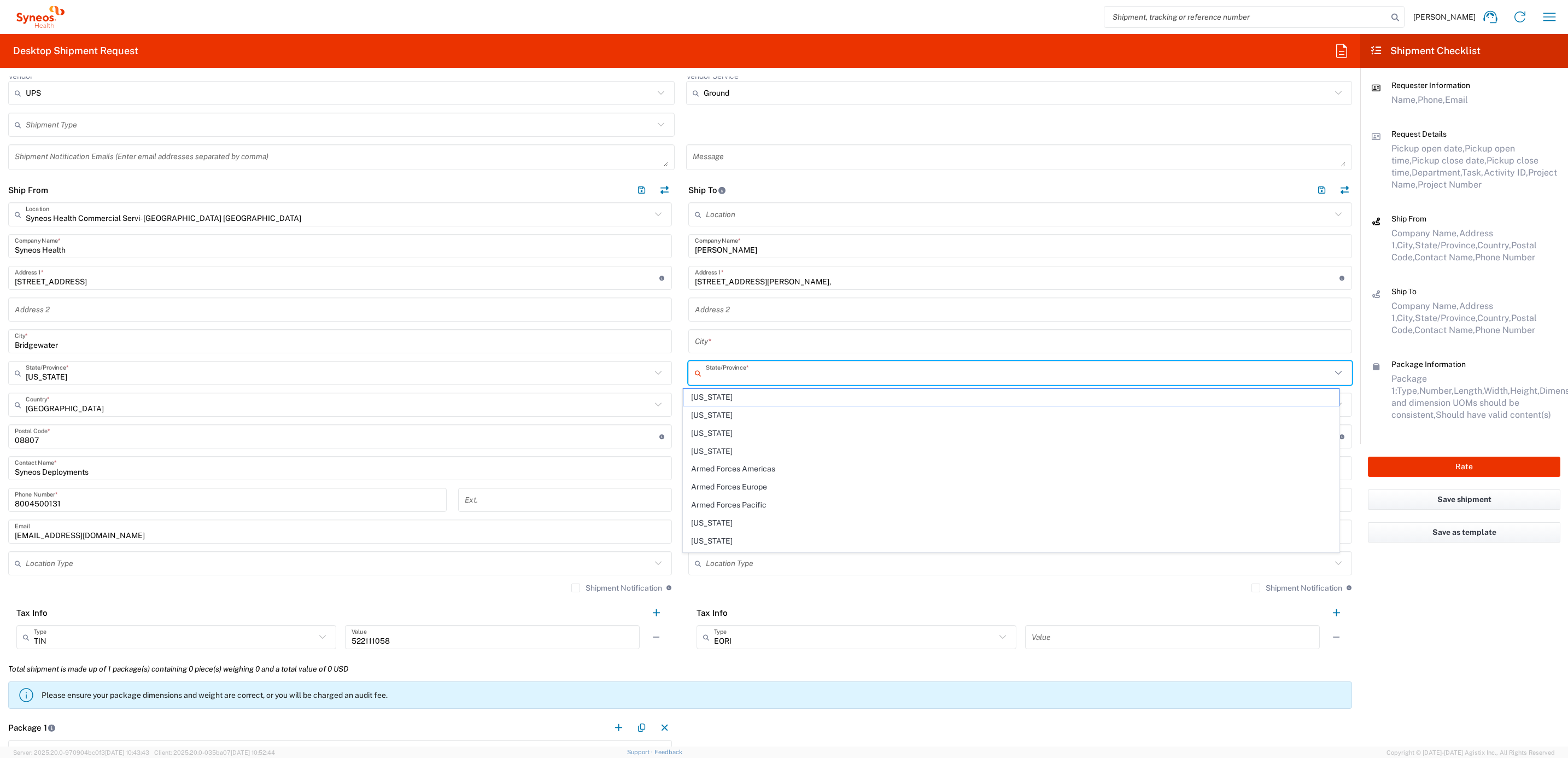
click at [737, 364] on input "text" at bounding box center [1018, 374] width 625 height 19
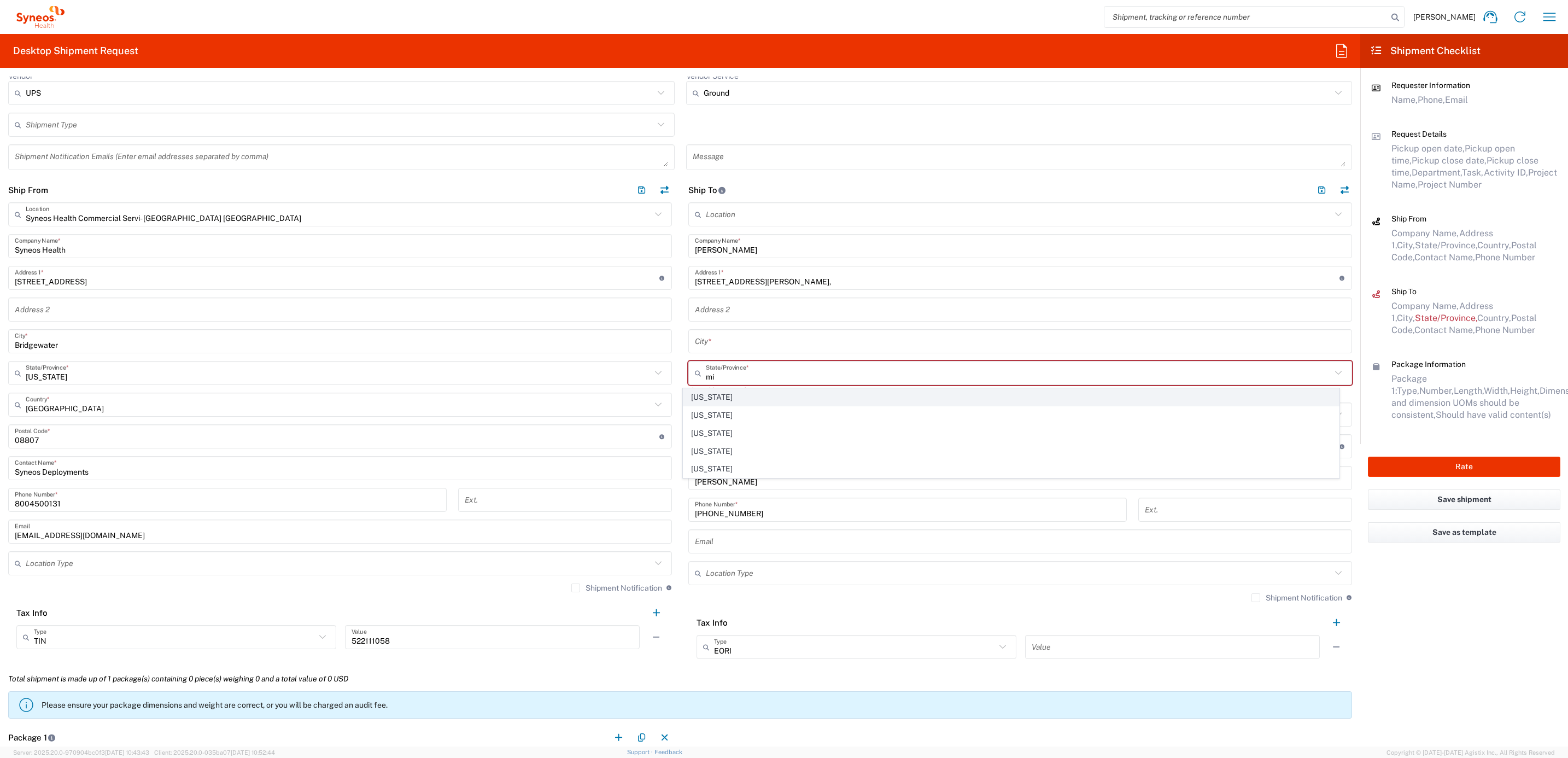
click at [704, 399] on span "[US_STATE]" at bounding box center [1011, 397] width 656 height 17
type input "[US_STATE]"
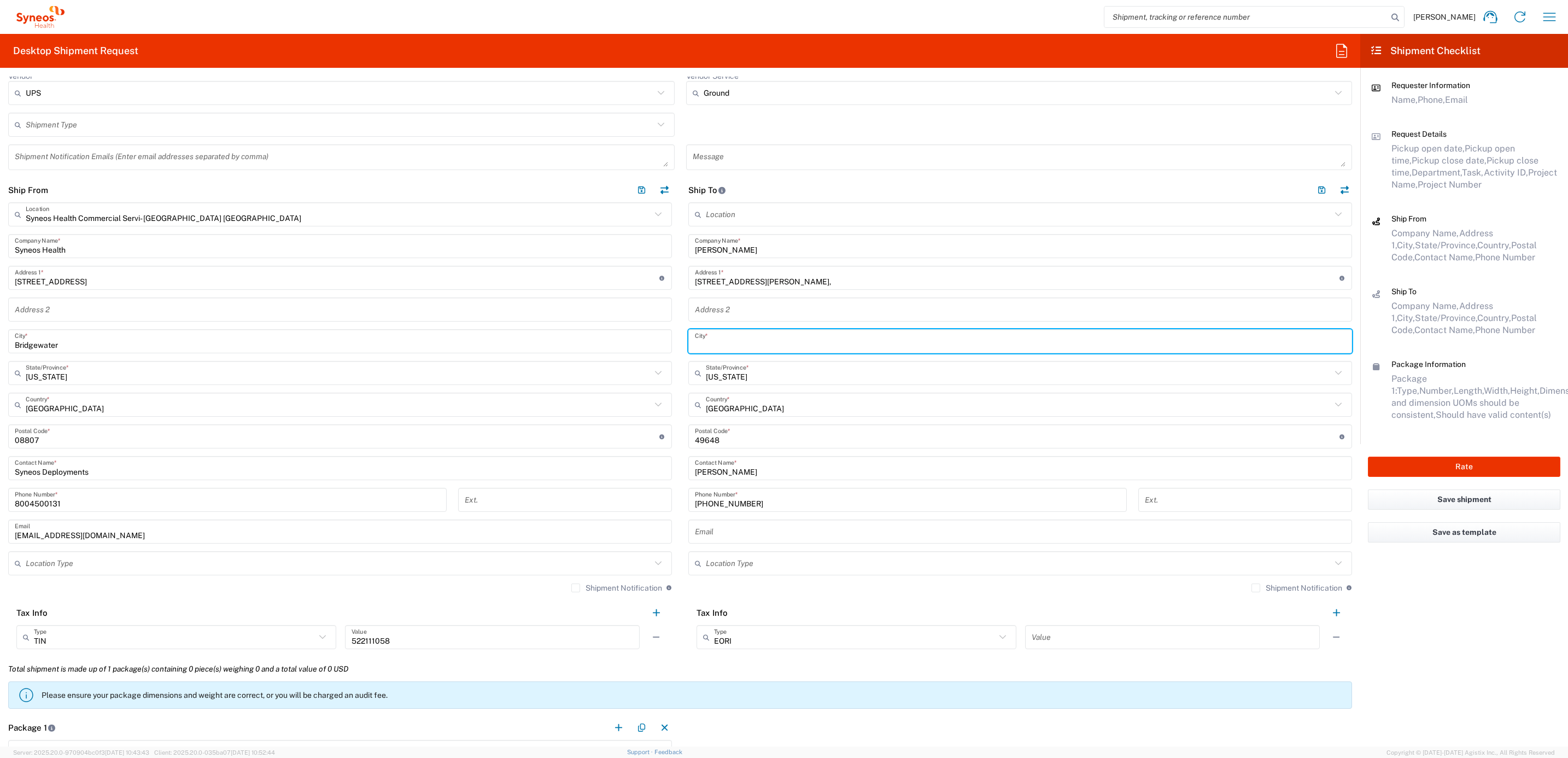
click at [740, 338] on input "text" at bounding box center [1020, 342] width 651 height 19
paste input "Kewadin"
type input "Kewadin"
click at [680, 346] on main "Location [PERSON_NAME] LLC-[GEOGRAPHIC_DATA] [GEOGRAPHIC_DATA] [GEOGRAPHIC_DATA…" at bounding box center [1020, 429] width 680 height 454
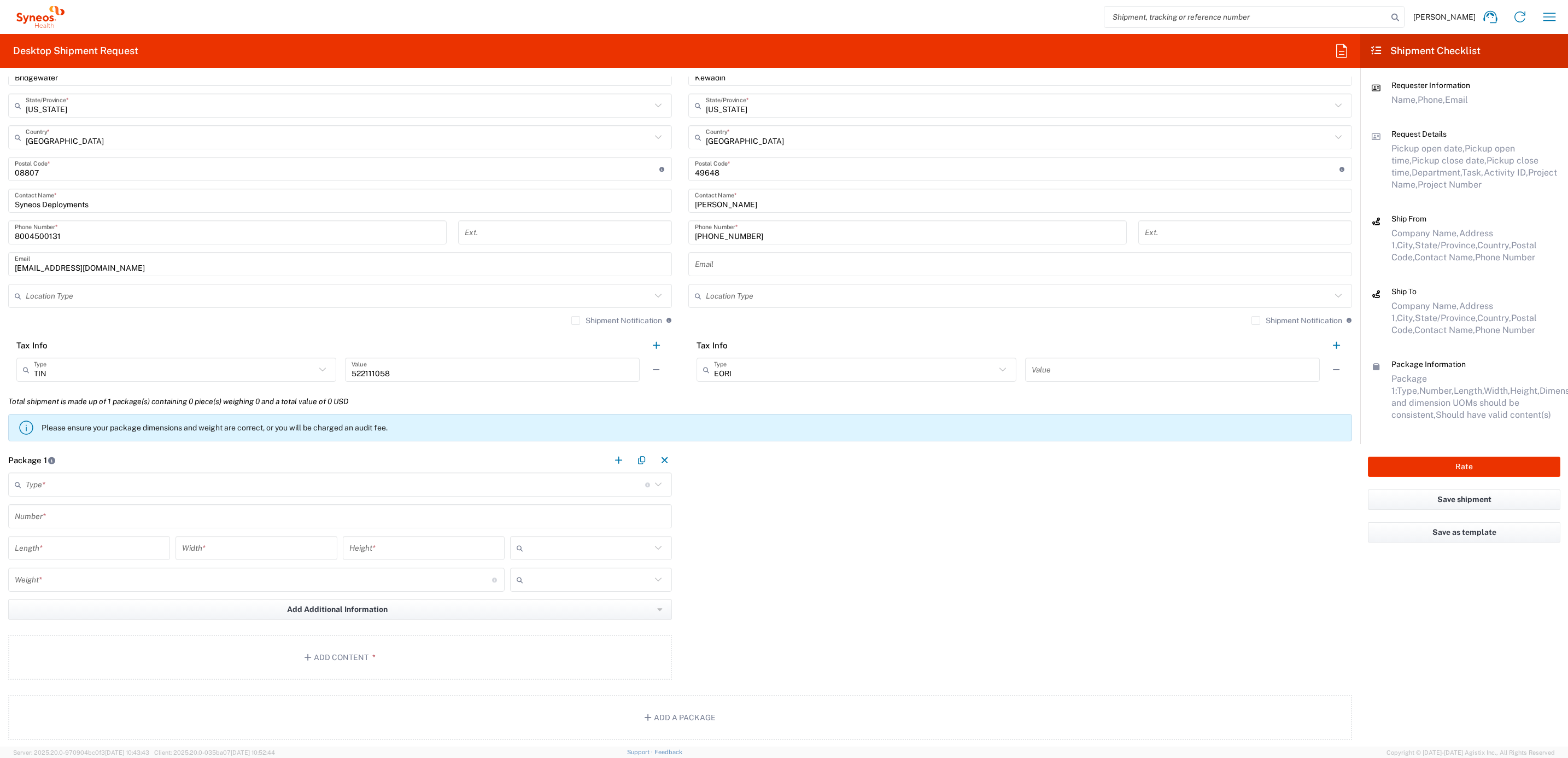
scroll to position [657, 0]
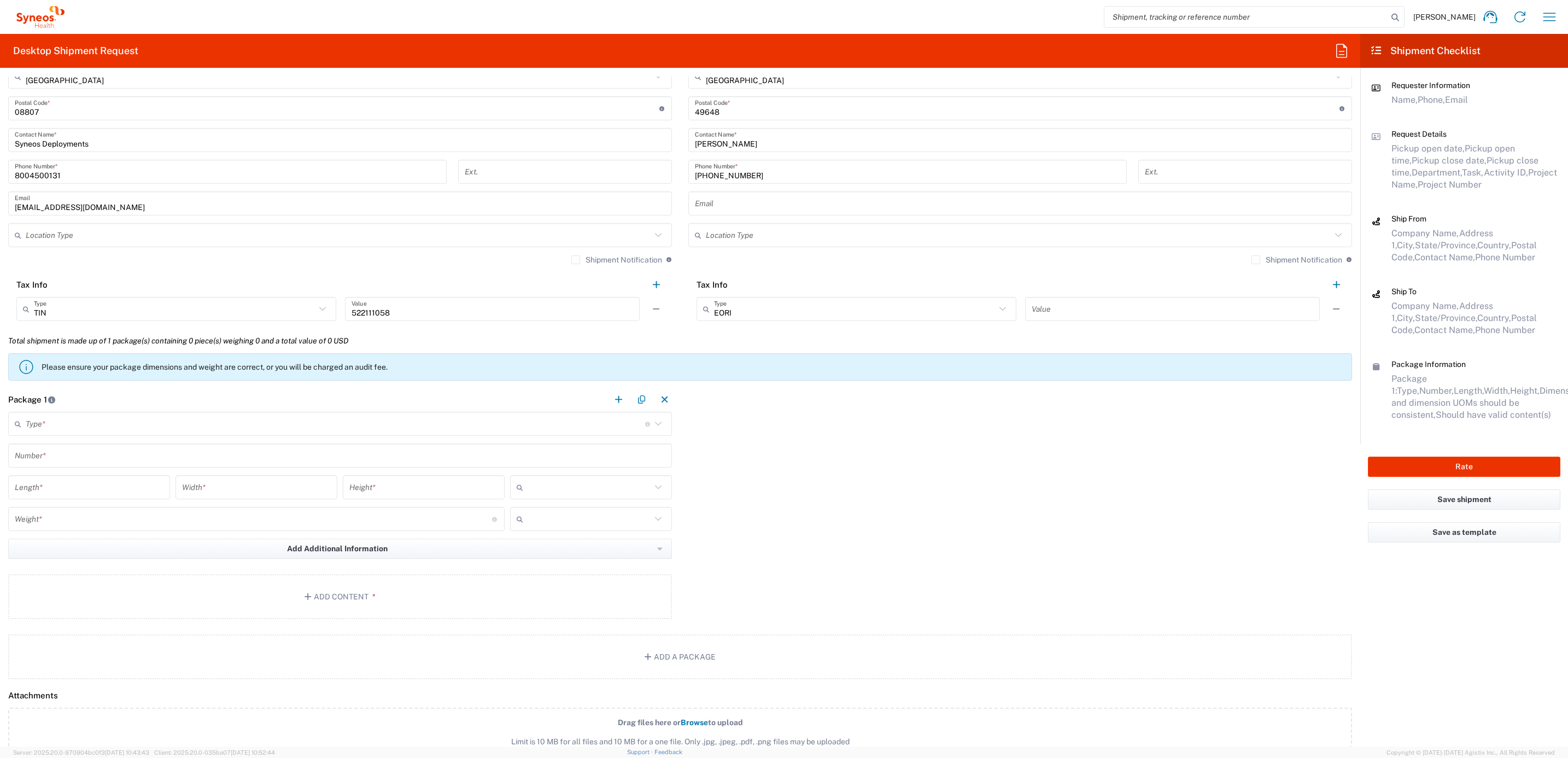
click at [67, 429] on input "text" at bounding box center [336, 424] width 620 height 19
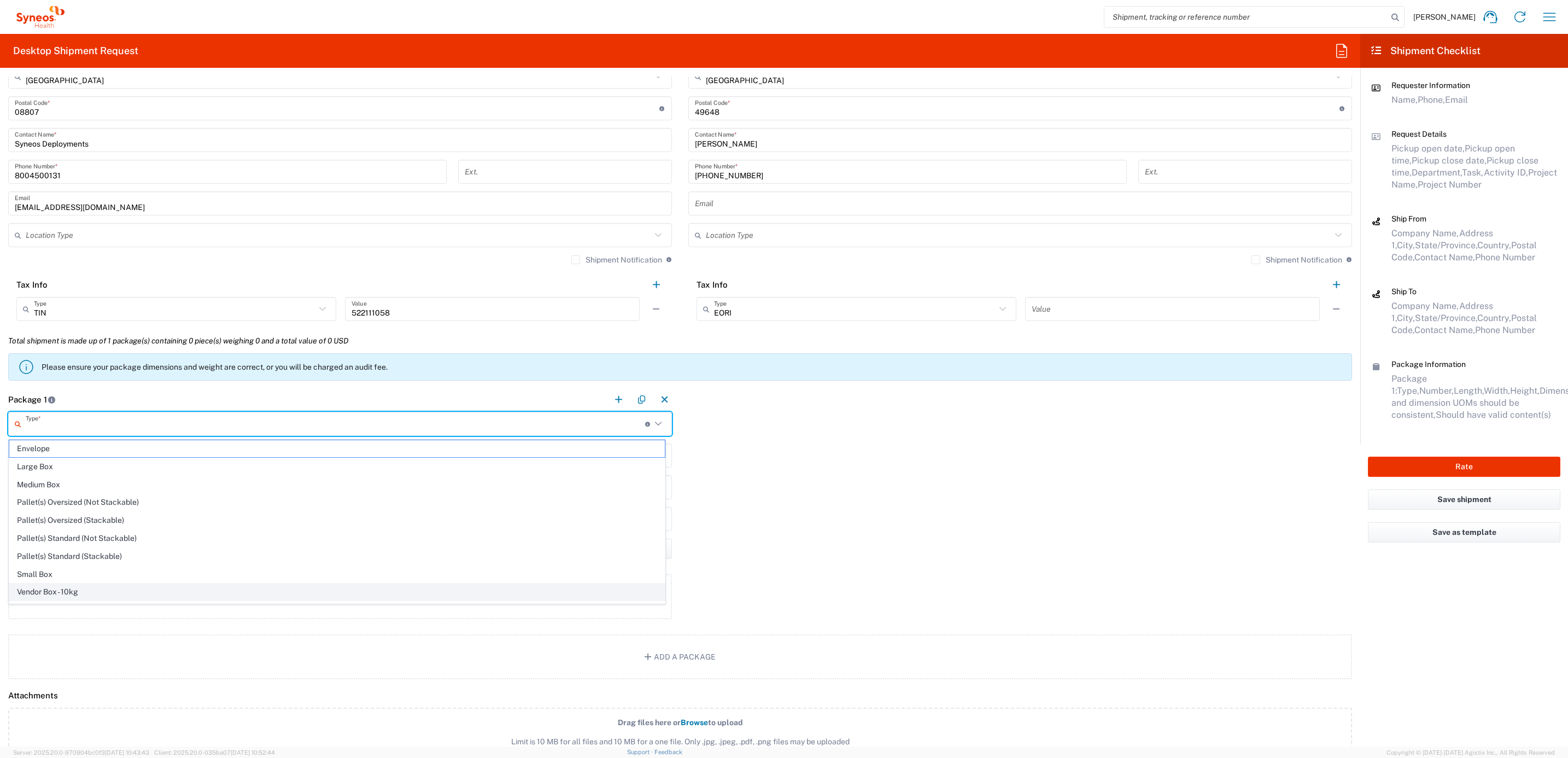
scroll to position [40, 0]
click at [86, 602] on span "Your Packaging" at bounding box center [337, 595] width 656 height 17
type input "Your Packaging"
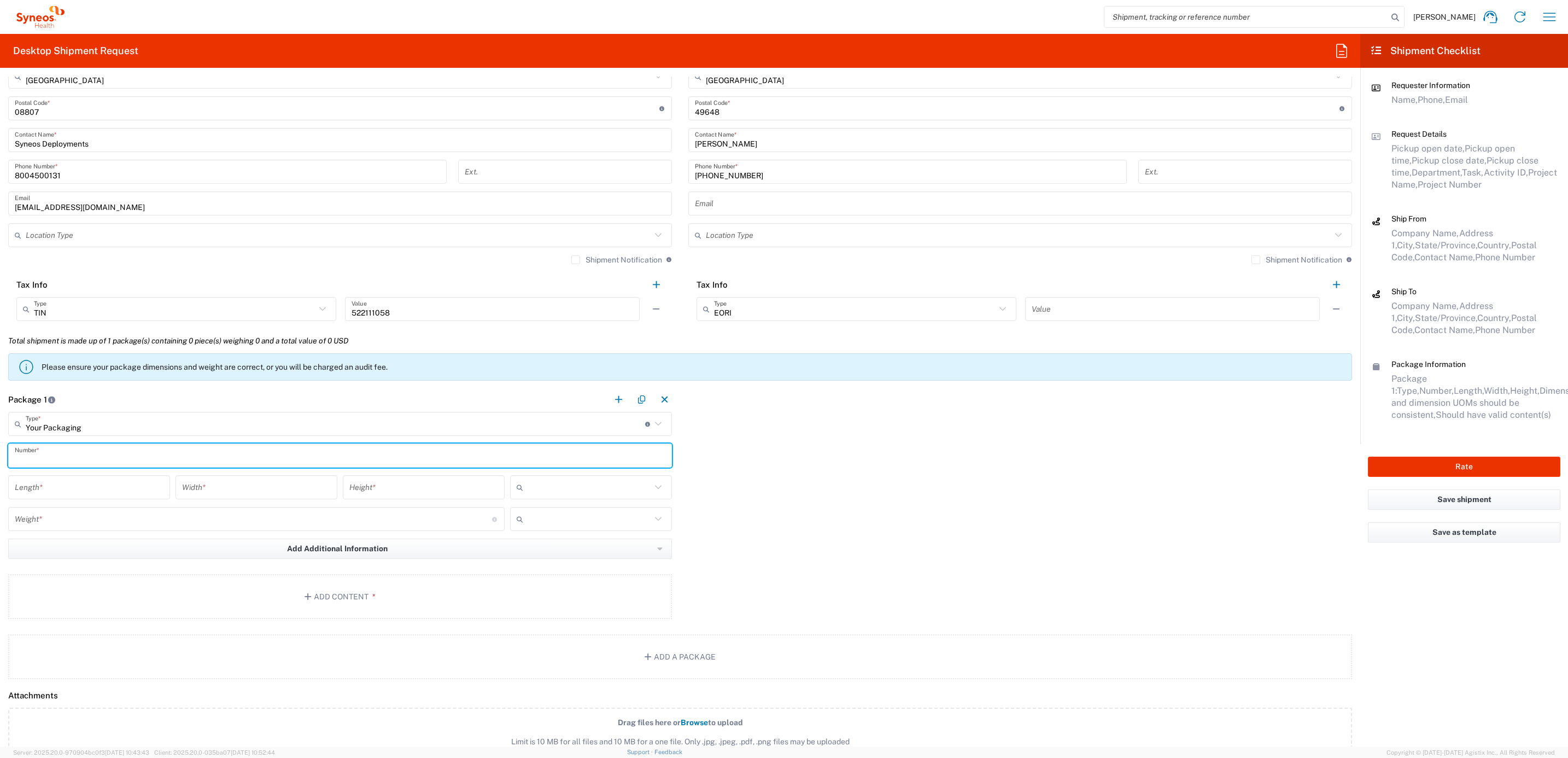
click at [89, 462] on input "text" at bounding box center [340, 456] width 651 height 19
click at [105, 465] on input "text" at bounding box center [340, 456] width 651 height 19
type input "1"
click at [85, 483] on input "number" at bounding box center [89, 488] width 149 height 19
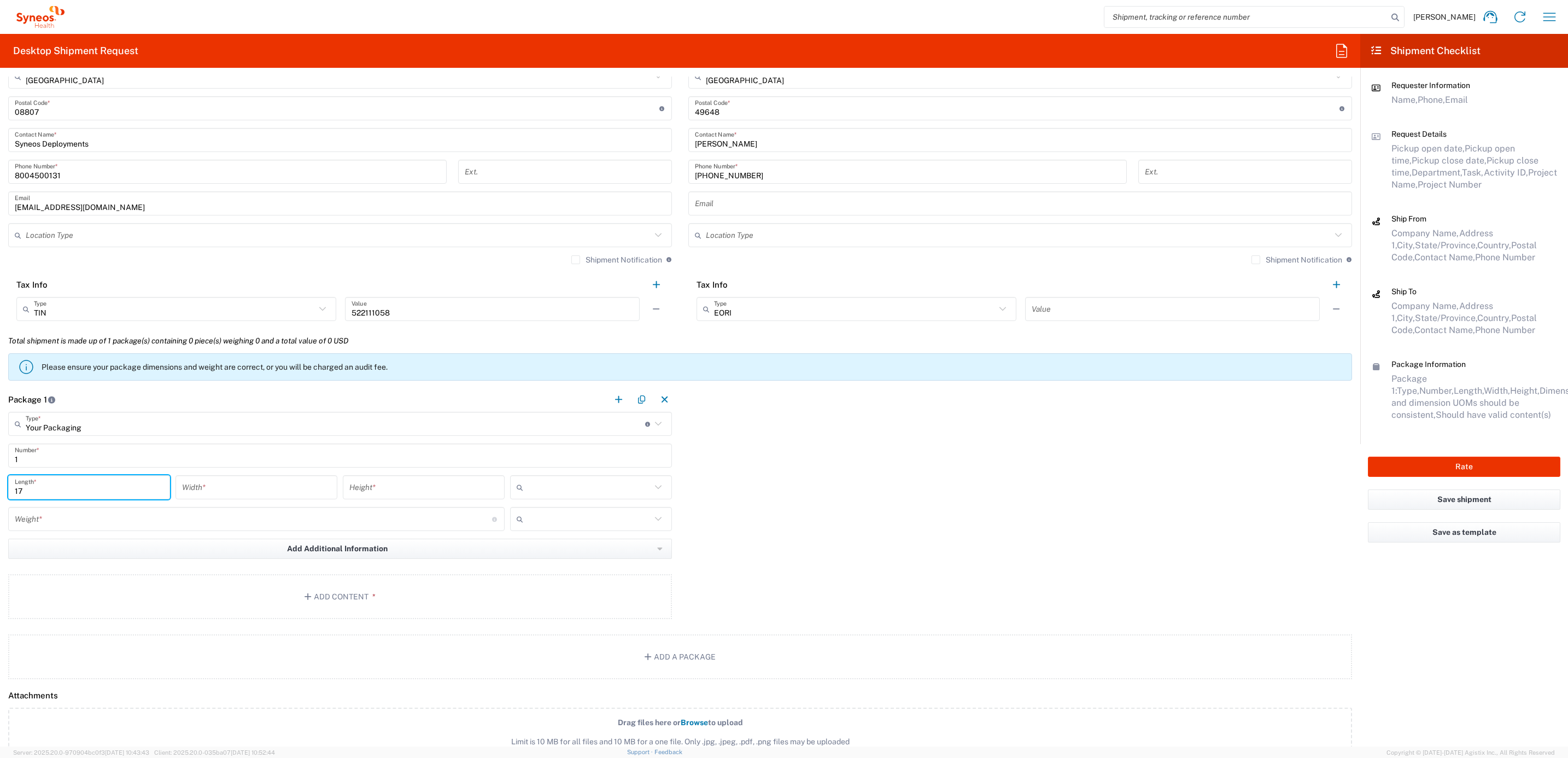
type input "17"
type input "7"
click at [574, 488] on input "text" at bounding box center [589, 487] width 123 height 17
click at [559, 542] on span "in" at bounding box center [585, 549] width 158 height 17
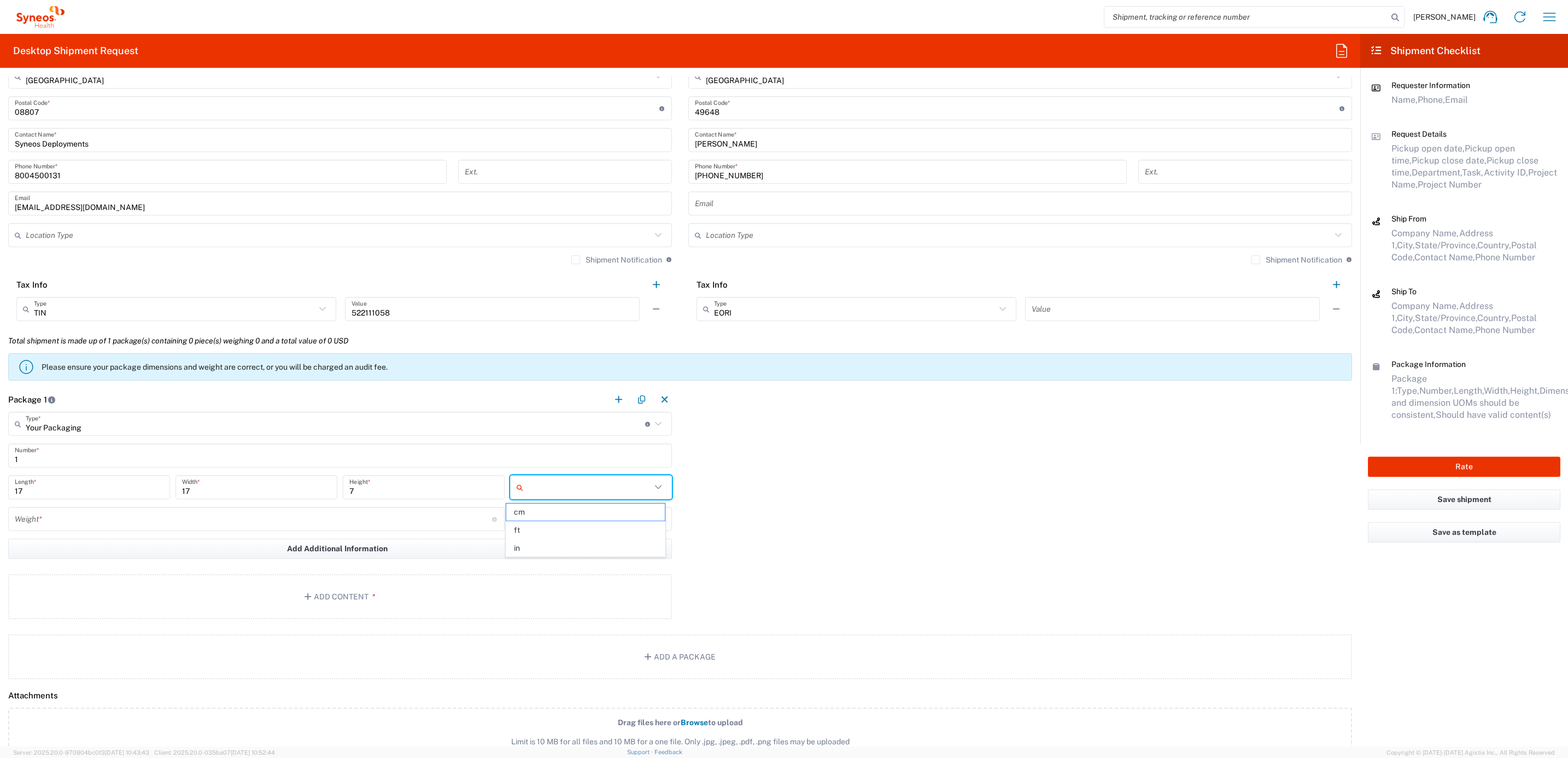
type input "in"
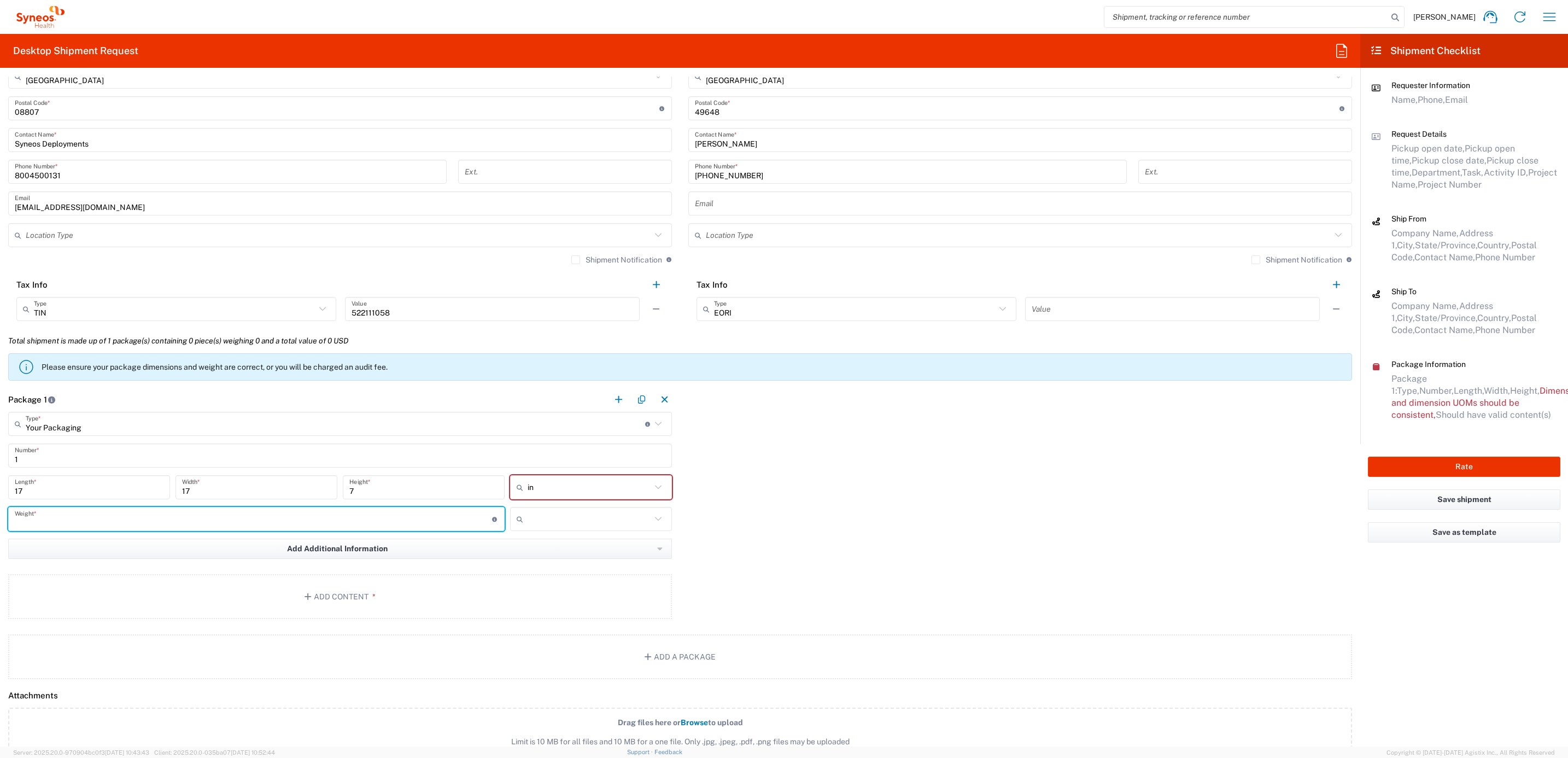
click at [337, 527] on input "number" at bounding box center [253, 519] width 478 height 19
type input "15"
click at [645, 509] on div at bounding box center [591, 519] width 162 height 24
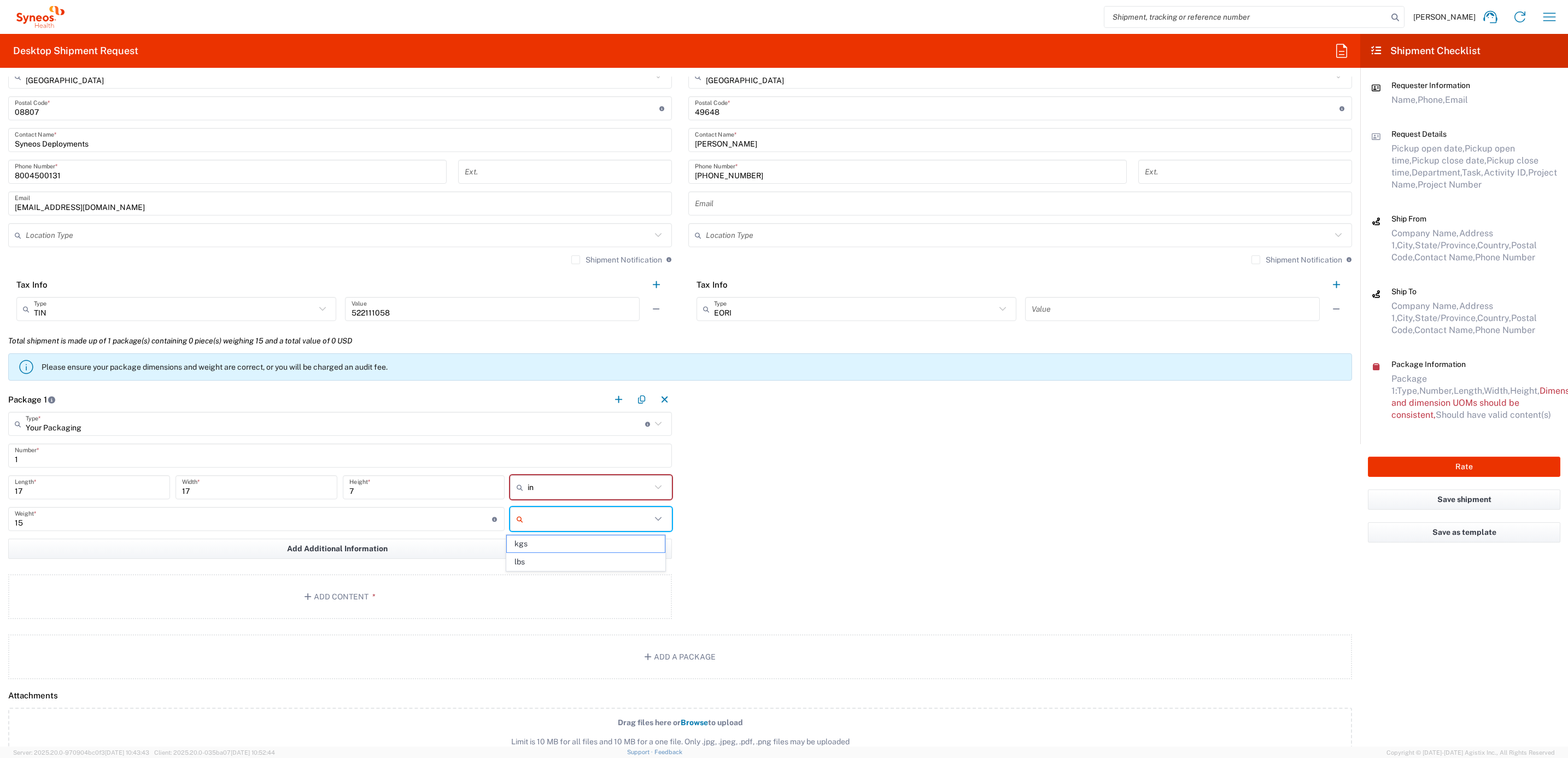
click at [636, 524] on input "text" at bounding box center [589, 519] width 123 height 17
click at [599, 555] on span "lbs" at bounding box center [586, 562] width 158 height 17
type input "lbs"
click at [337, 592] on button "Add Content *" at bounding box center [340, 596] width 664 height 45
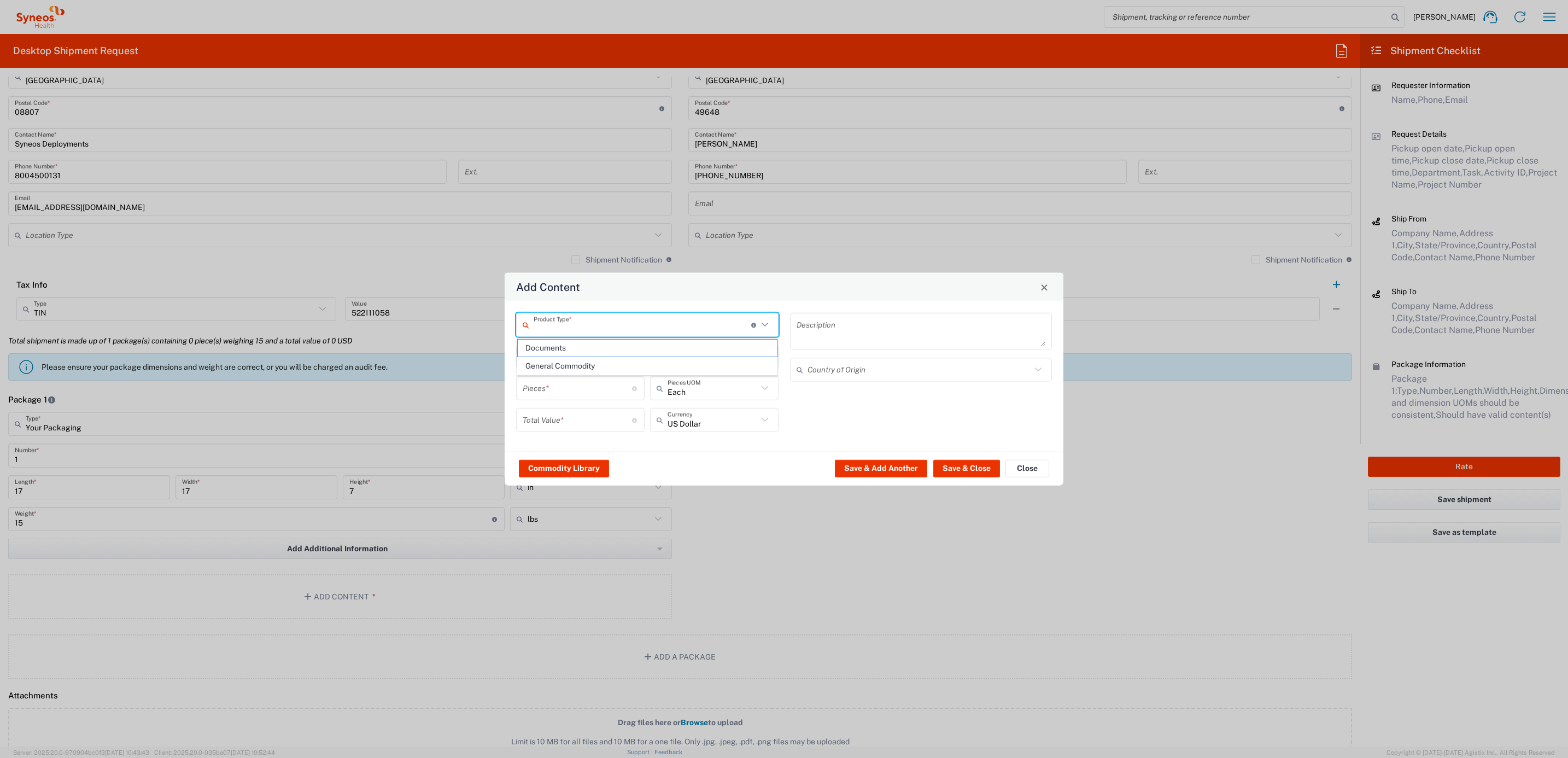
click at [568, 327] on input "text" at bounding box center [643, 325] width 218 height 19
click at [566, 361] on span "General Commodity" at bounding box center [647, 366] width 260 height 17
type input "General Commodity"
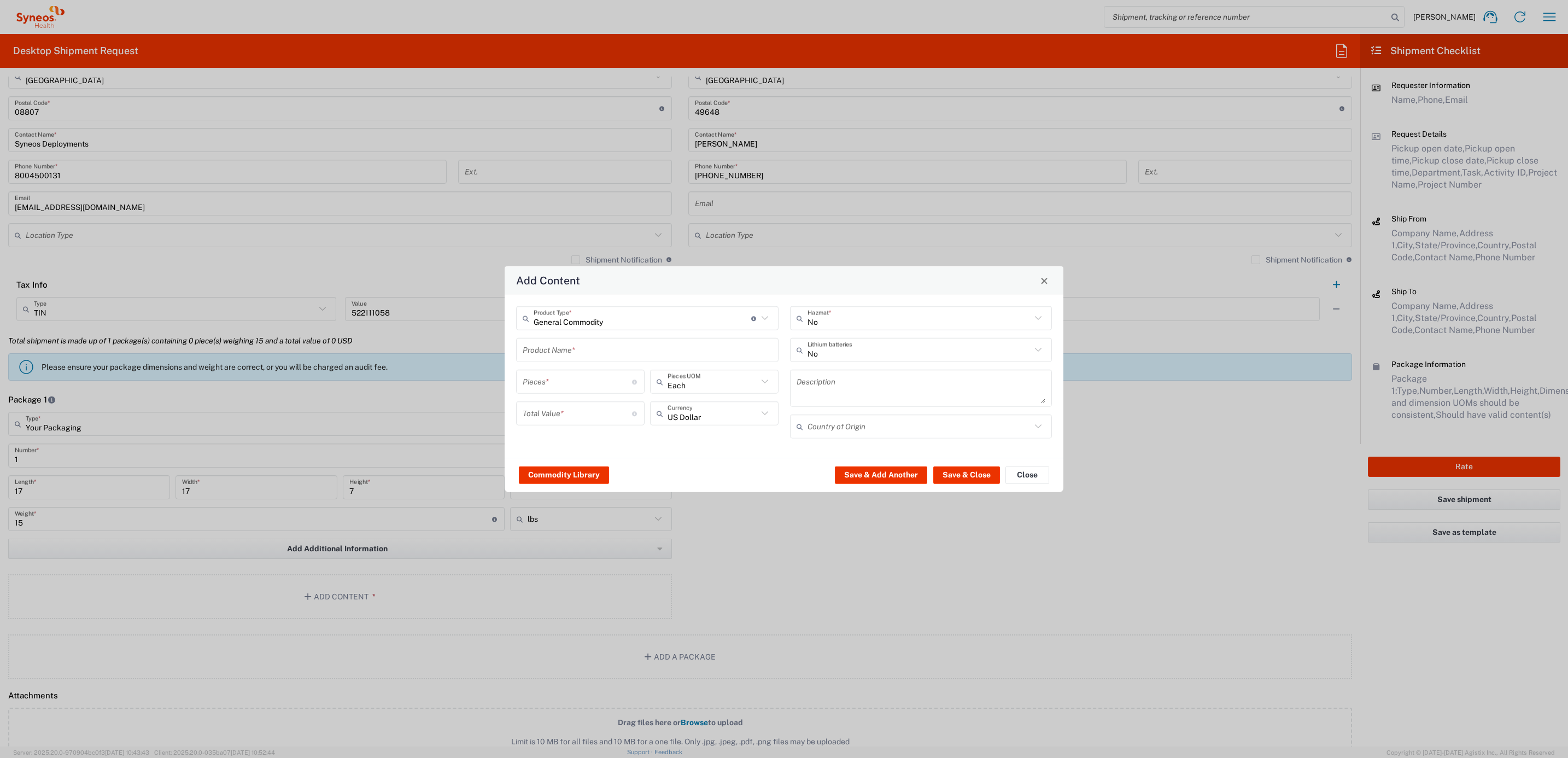
click at [578, 350] on input "text" at bounding box center [647, 350] width 250 height 19
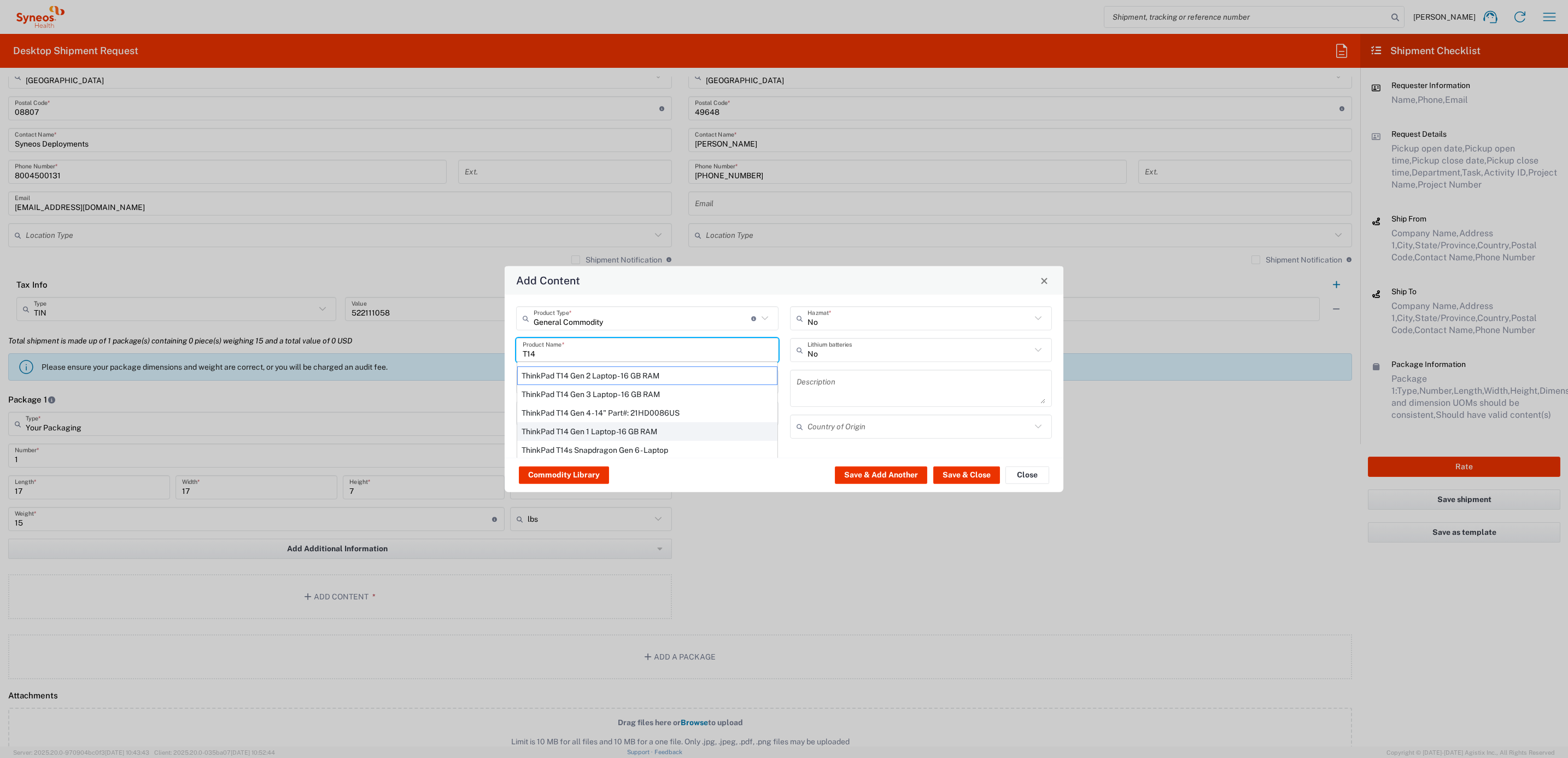
click at [591, 429] on div "ThinkPad T14 Gen 1 Laptop -16 GB RAM" at bounding box center [647, 431] width 260 height 19
type input "ThinkPad T14 Gen 1 Laptop -16 GB RAM"
type textarea "Intel Core i5-10210U- 14"- 512 GB SSD"
type input "[GEOGRAPHIC_DATA]"
type input "Yes"
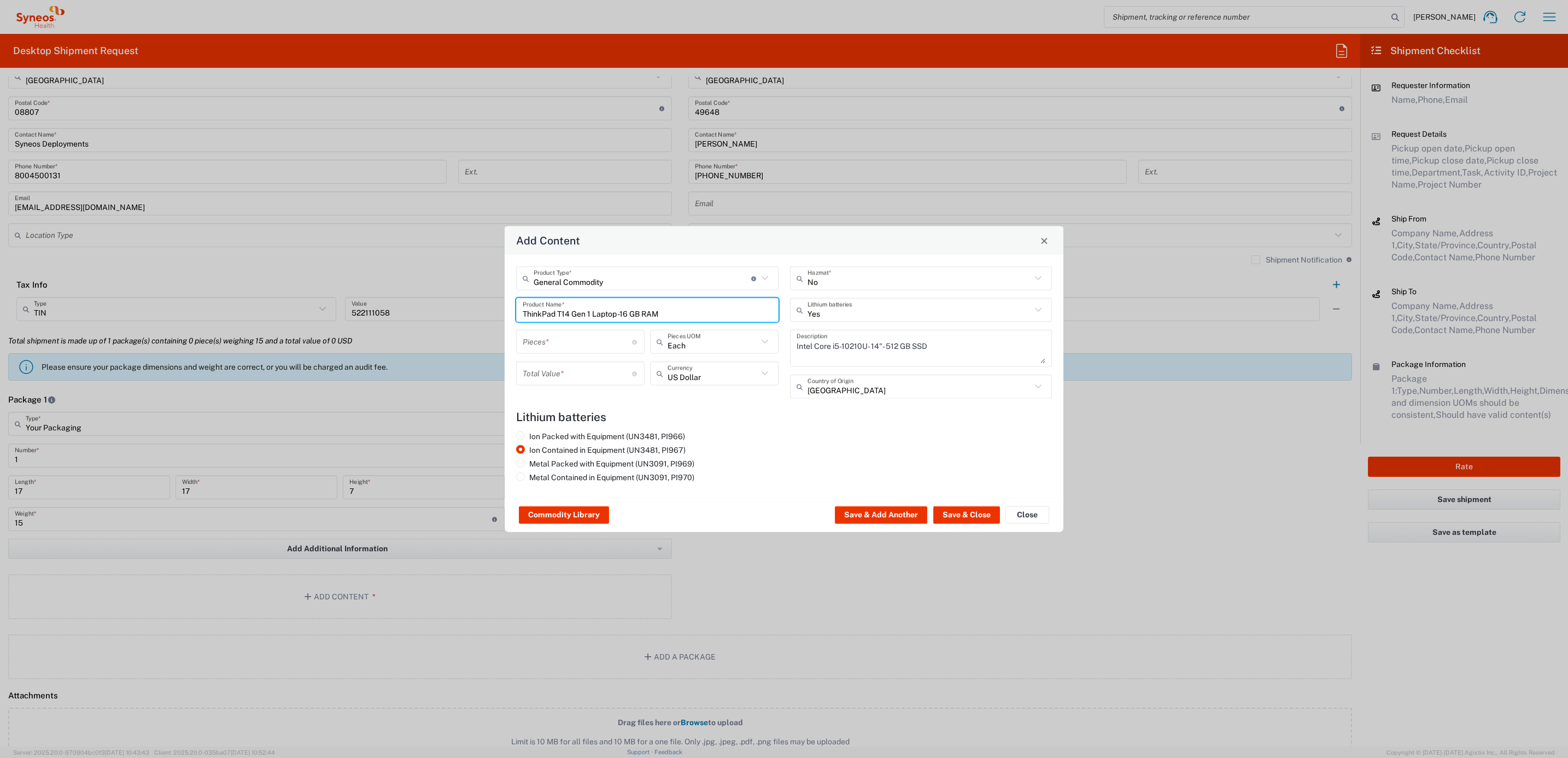
click at [568, 348] on input "number" at bounding box center [577, 342] width 110 height 19
type input "1"
click at [573, 381] on input "number" at bounding box center [577, 374] width 110 height 19
type input "1000"
drag, startPoint x: 963, startPoint y: 524, endPoint x: 966, endPoint y: 517, distance: 7.6
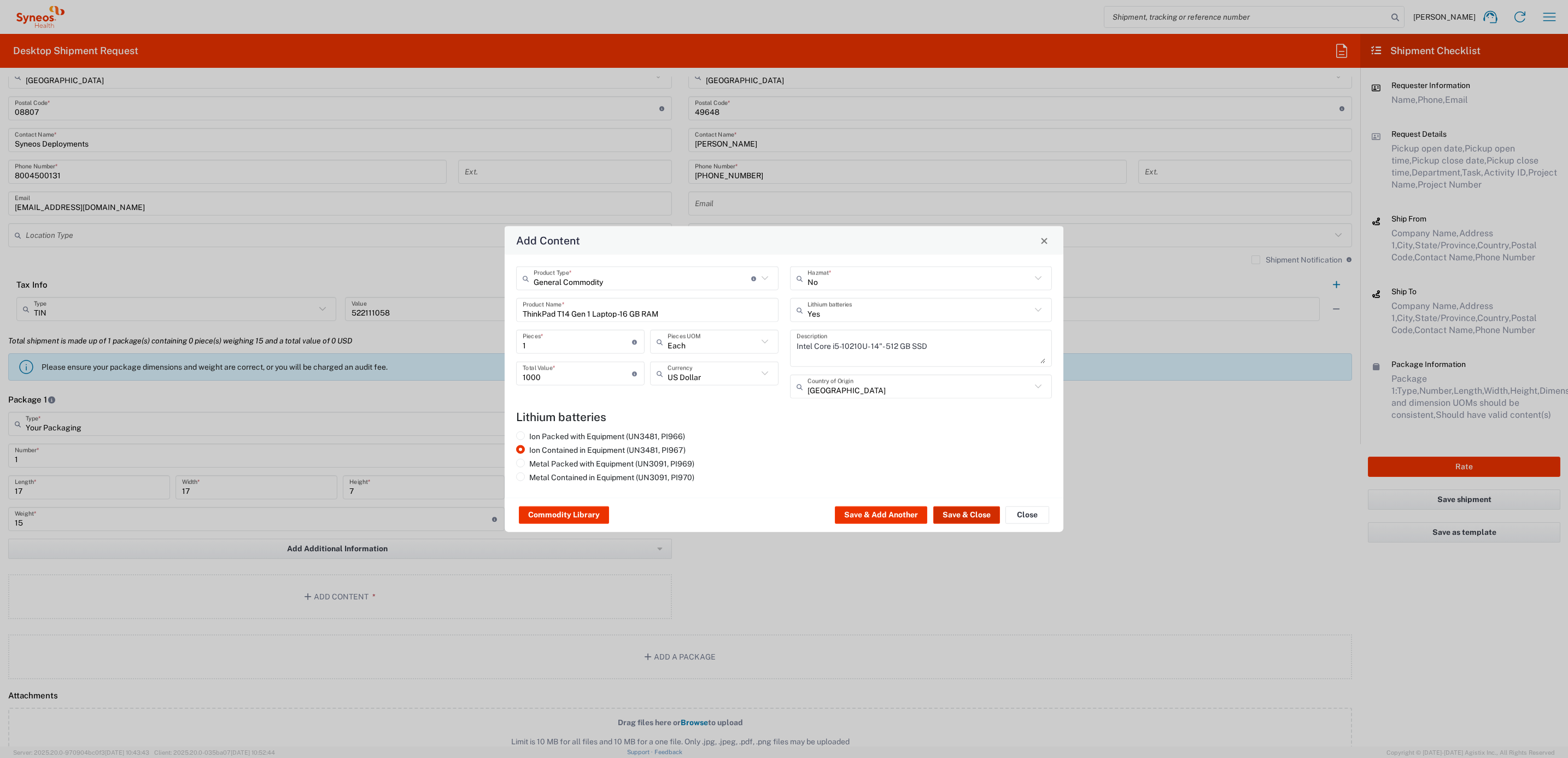
click at [964, 522] on button "Save & Close" at bounding box center [966, 515] width 67 height 17
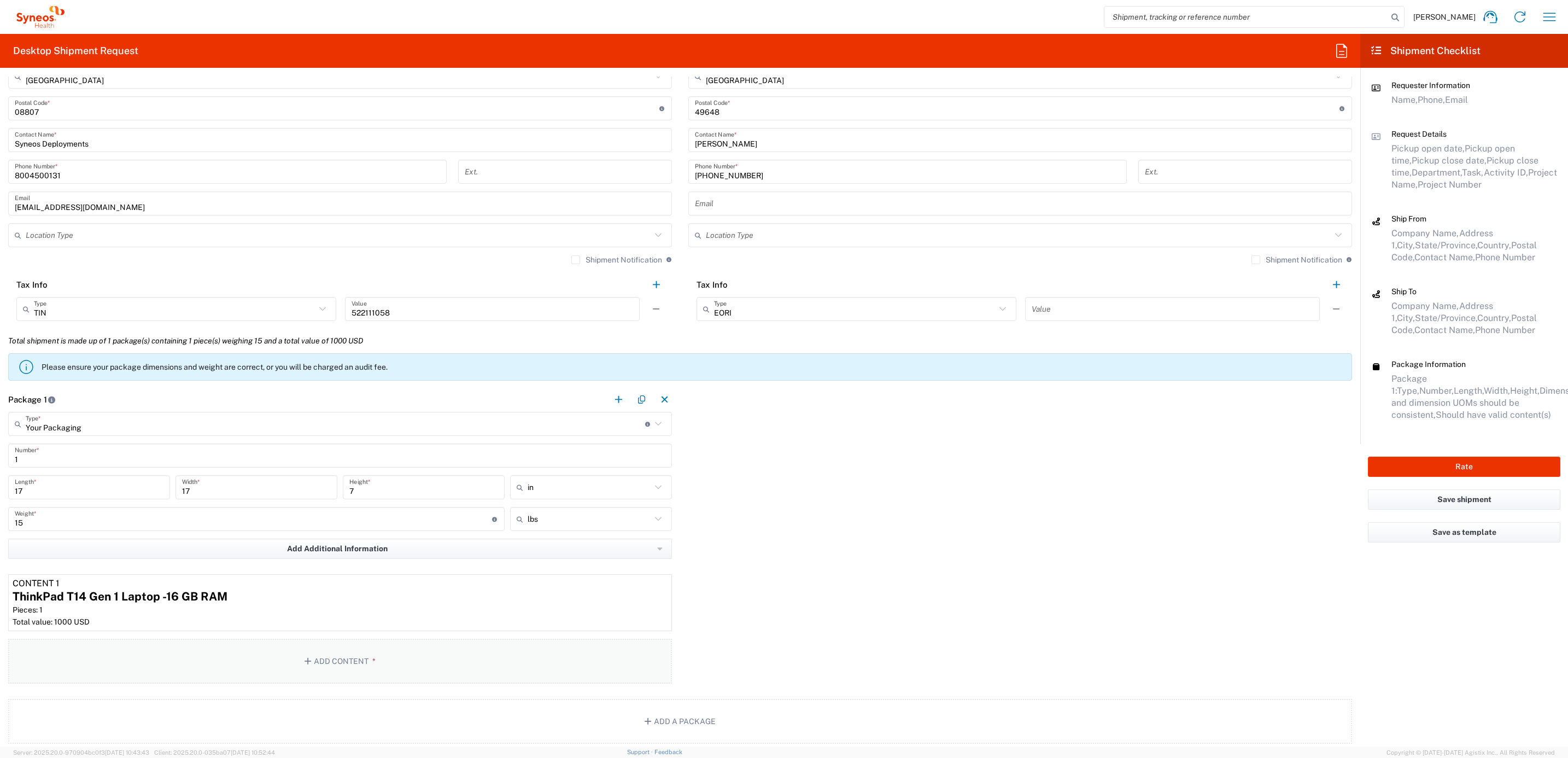
click at [319, 663] on button "Add Content *" at bounding box center [340, 661] width 664 height 45
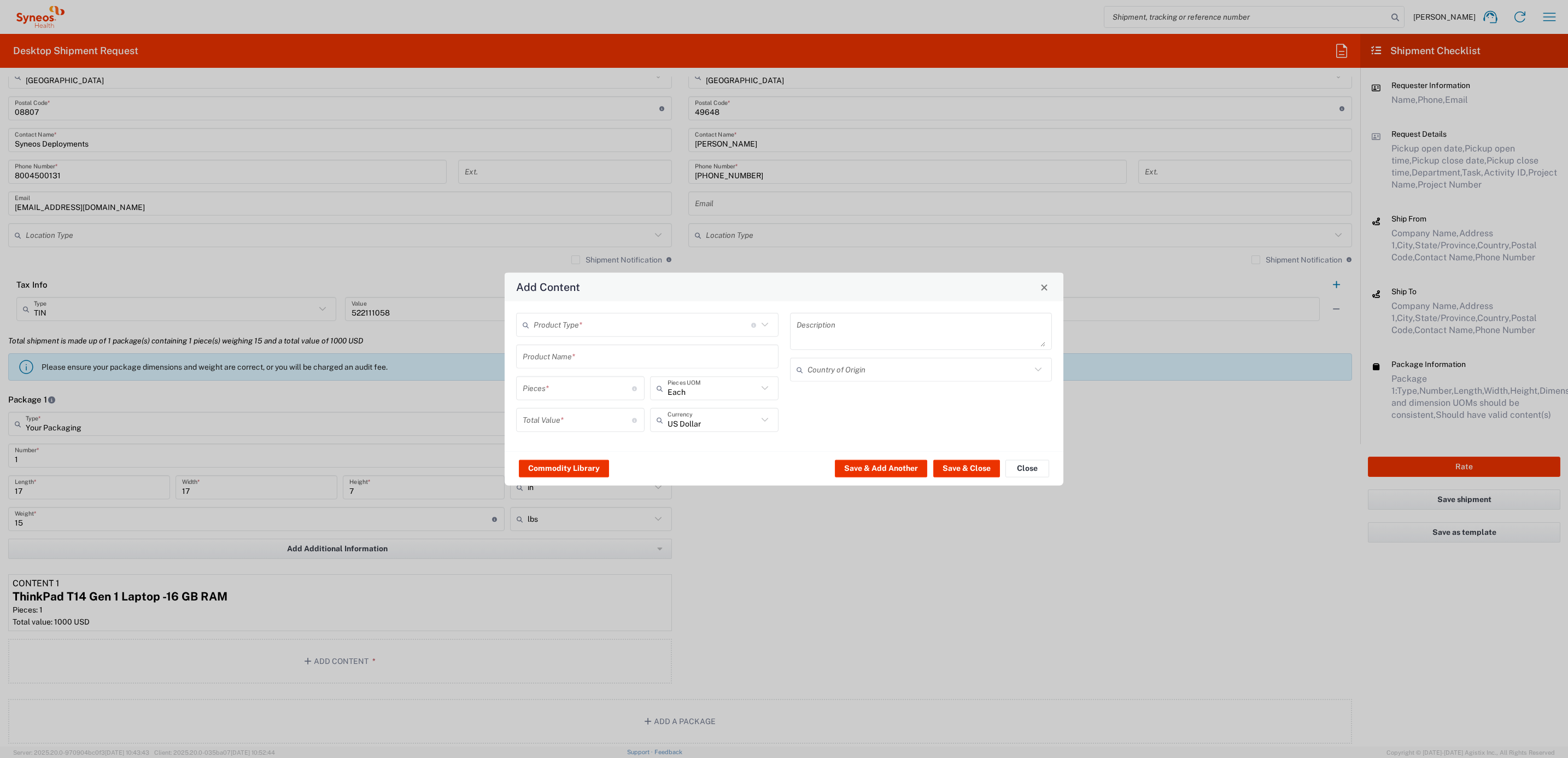
click at [561, 334] on div "Product Type * Document: Paper document generated internally by Syneos, a clien…" at bounding box center [647, 325] width 263 height 24
click at [559, 369] on span "General Commodity" at bounding box center [647, 366] width 260 height 17
type input "General Commodity"
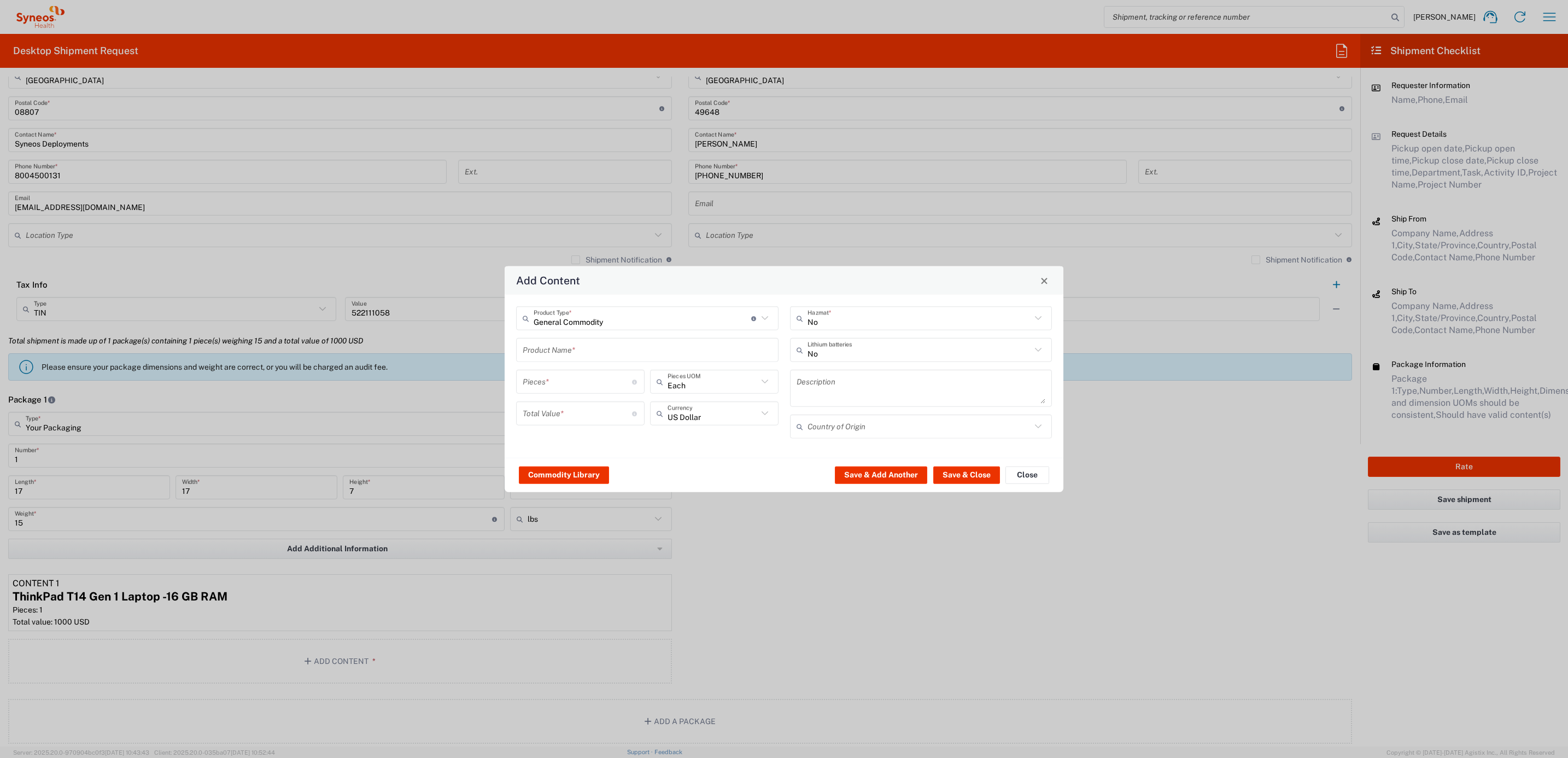
click at [570, 345] on input "text" at bounding box center [647, 350] width 250 height 19
click at [586, 419] on div "iPad Pro 12.9"" at bounding box center [647, 413] width 260 height 19
type input "iPad Pro 12.9""
type input "1"
type textarea "iPad Pro 12.9""
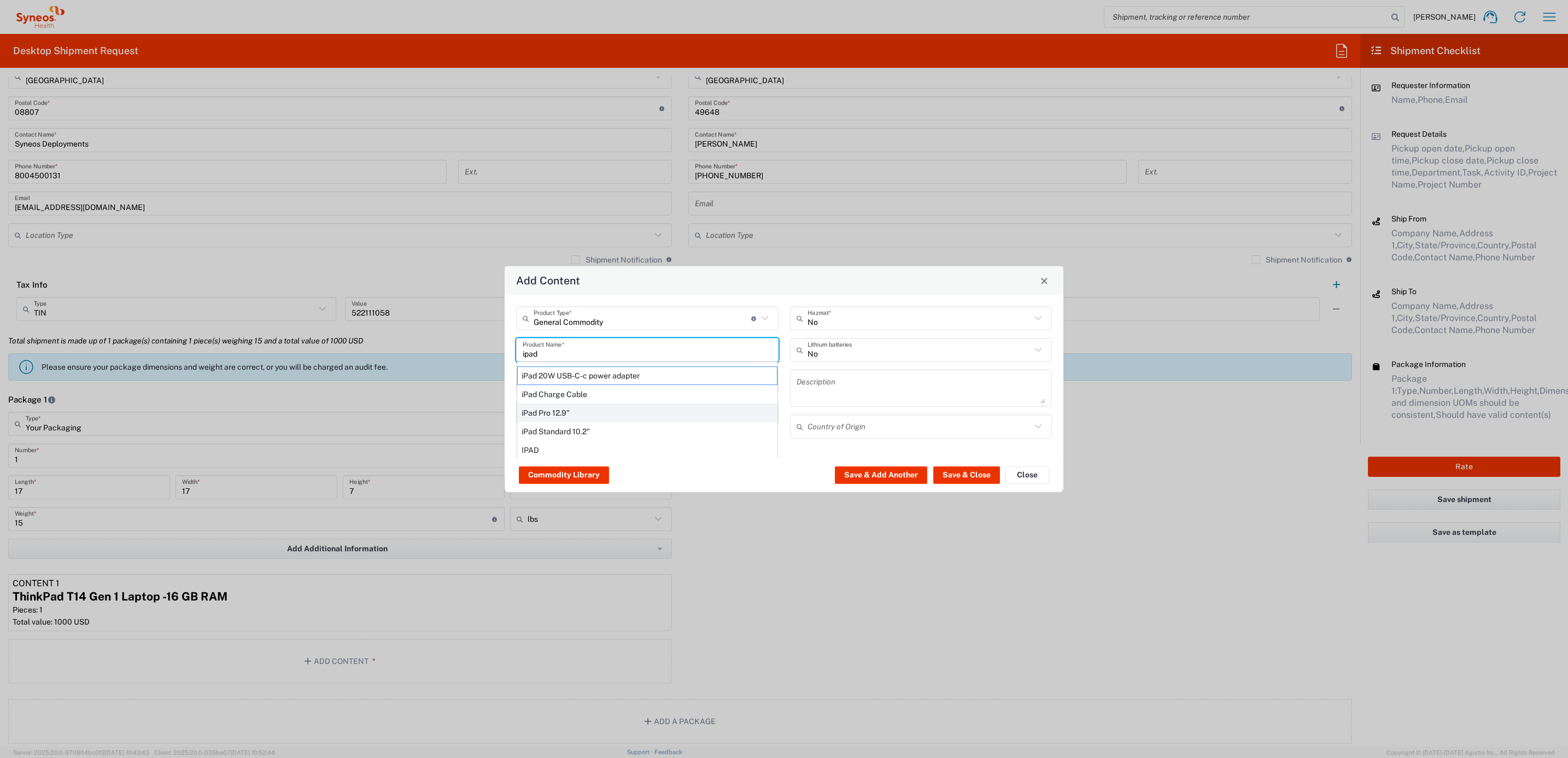
type input "[GEOGRAPHIC_DATA]"
type input "Yes"
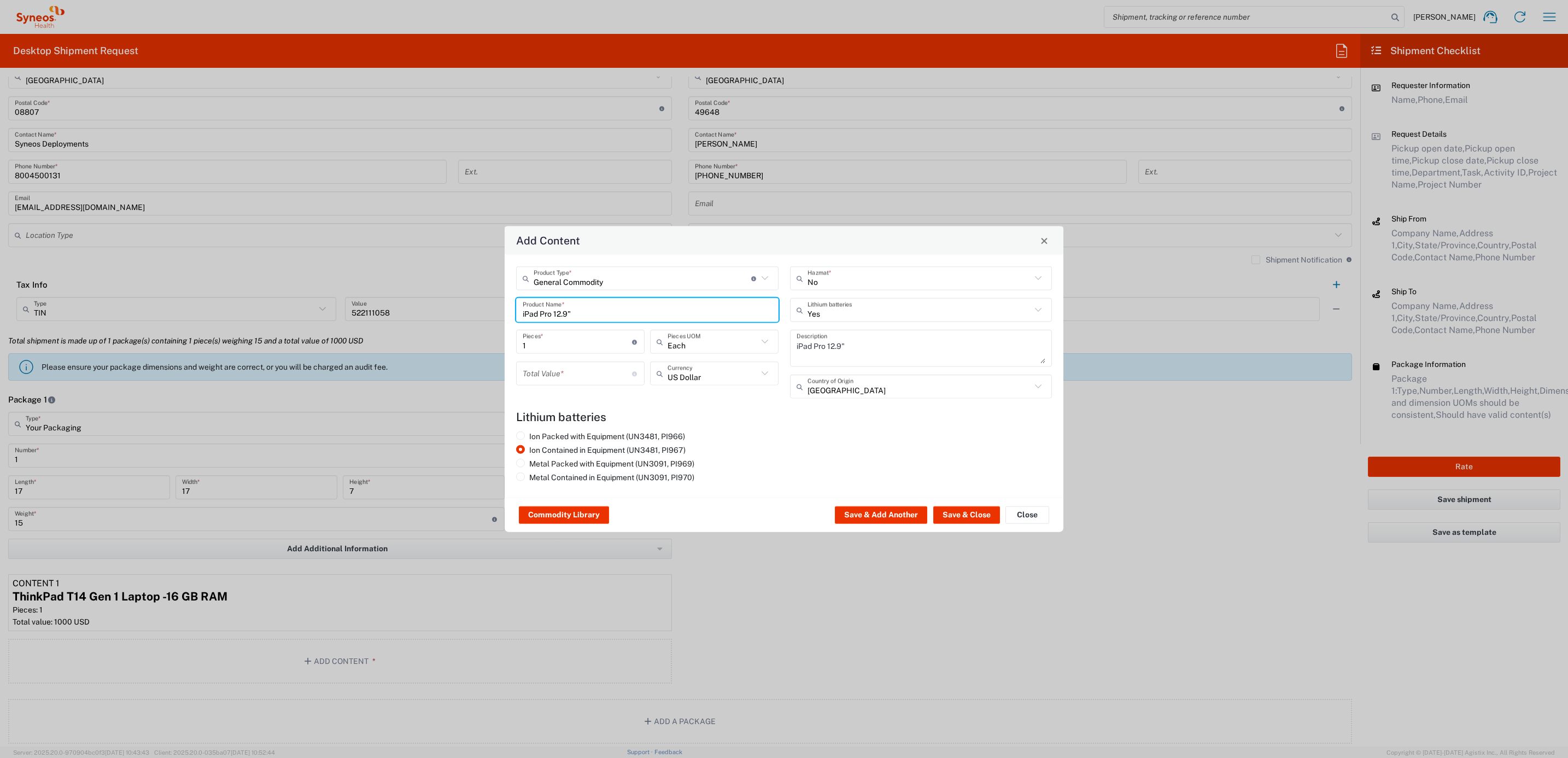
click at [586, 377] on input "number" at bounding box center [577, 374] width 110 height 19
type input "1000"
click at [968, 512] on button "Save & Close" at bounding box center [966, 515] width 67 height 17
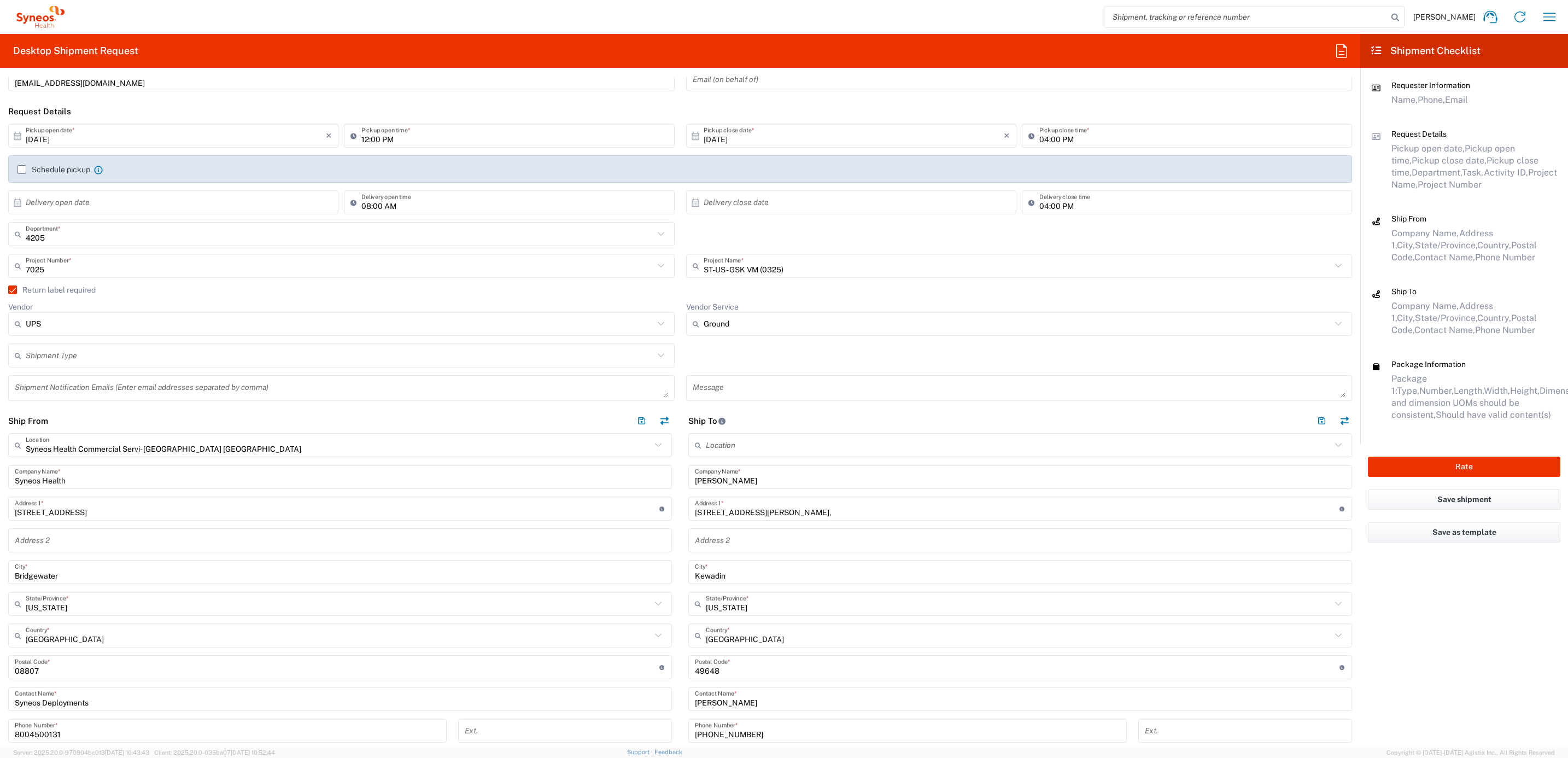
scroll to position [0, 0]
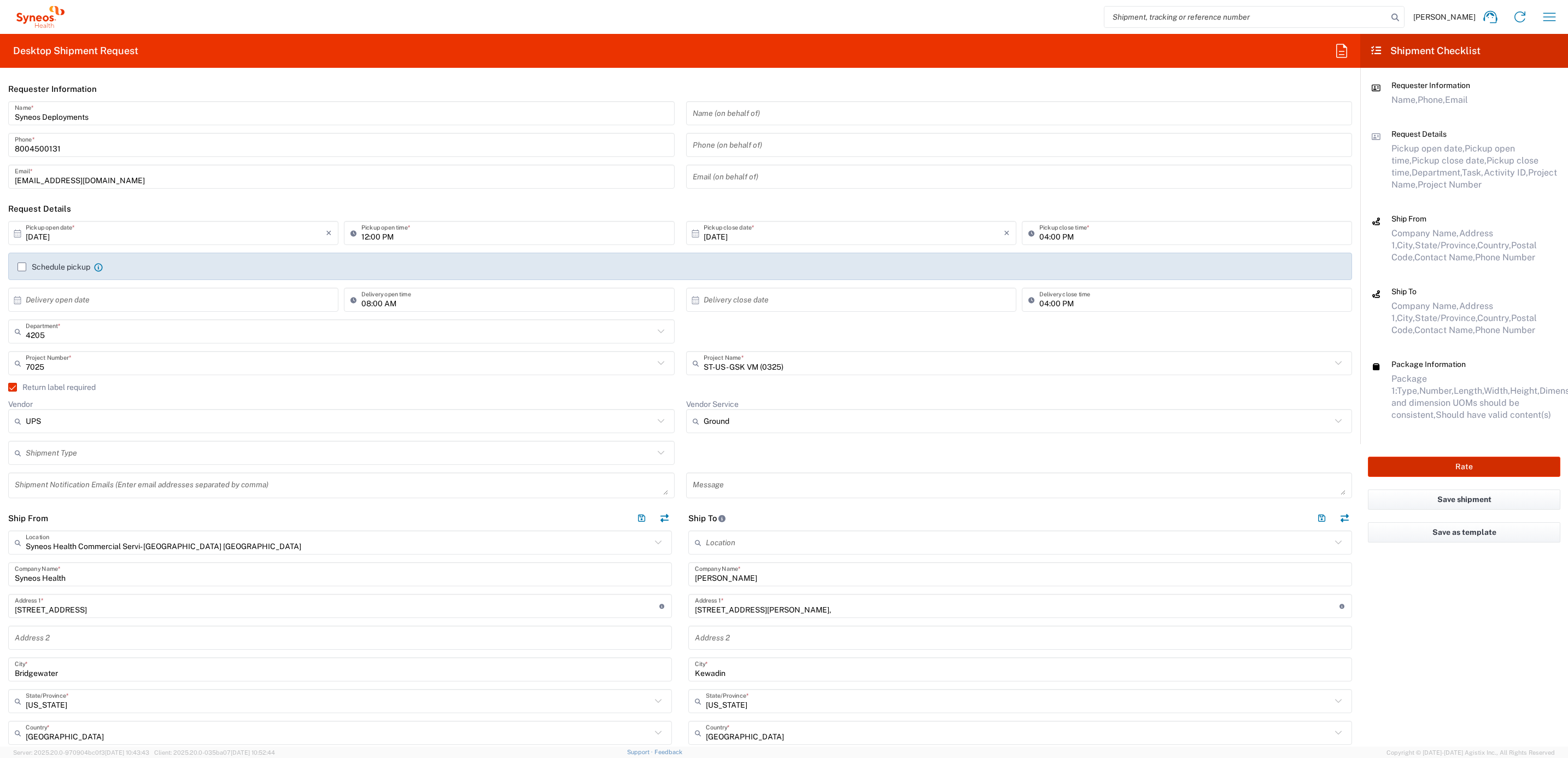
click at [1407, 465] on button "Rate" at bounding box center [1465, 467] width 193 height 20
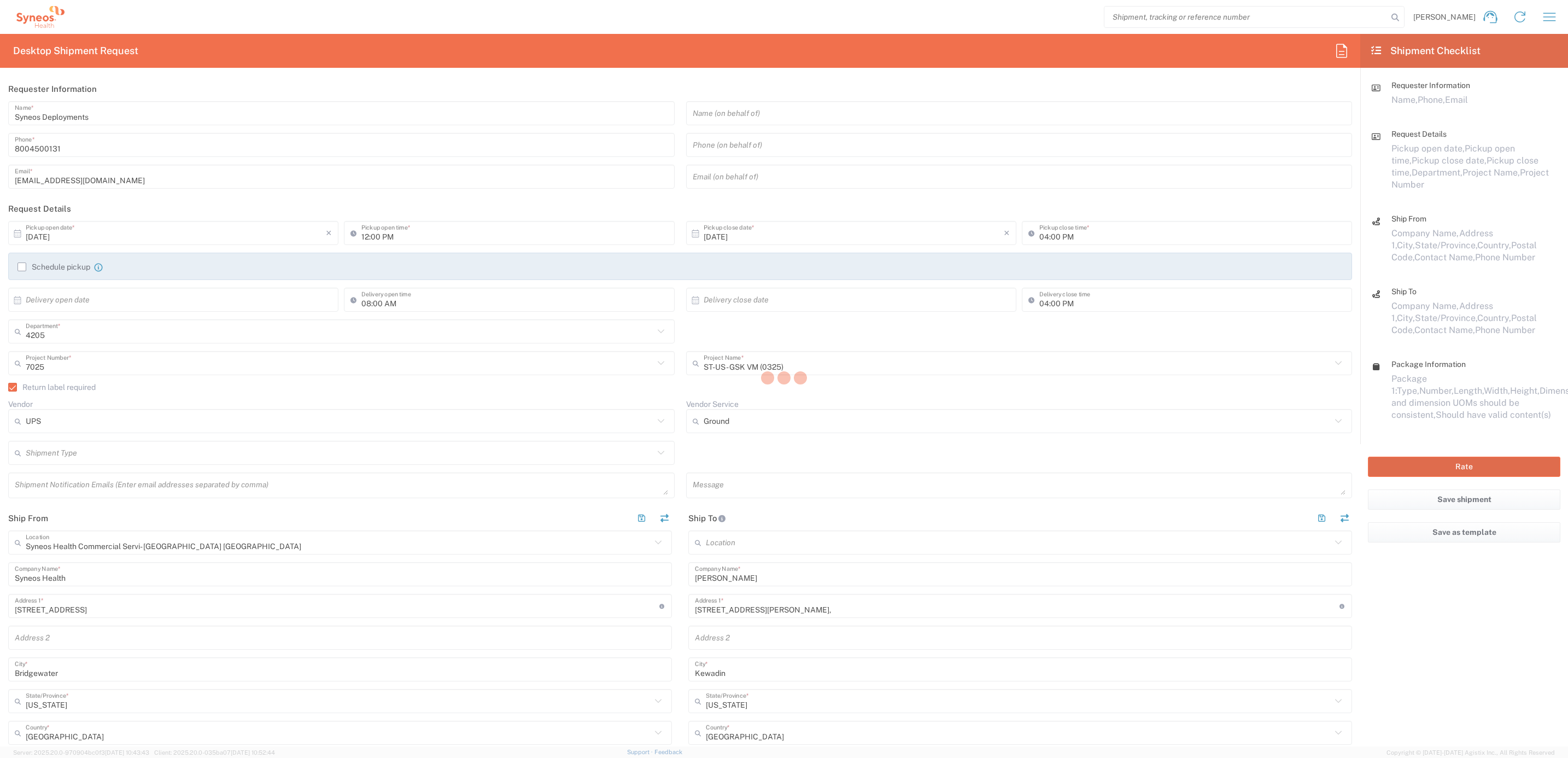
type input "7025"
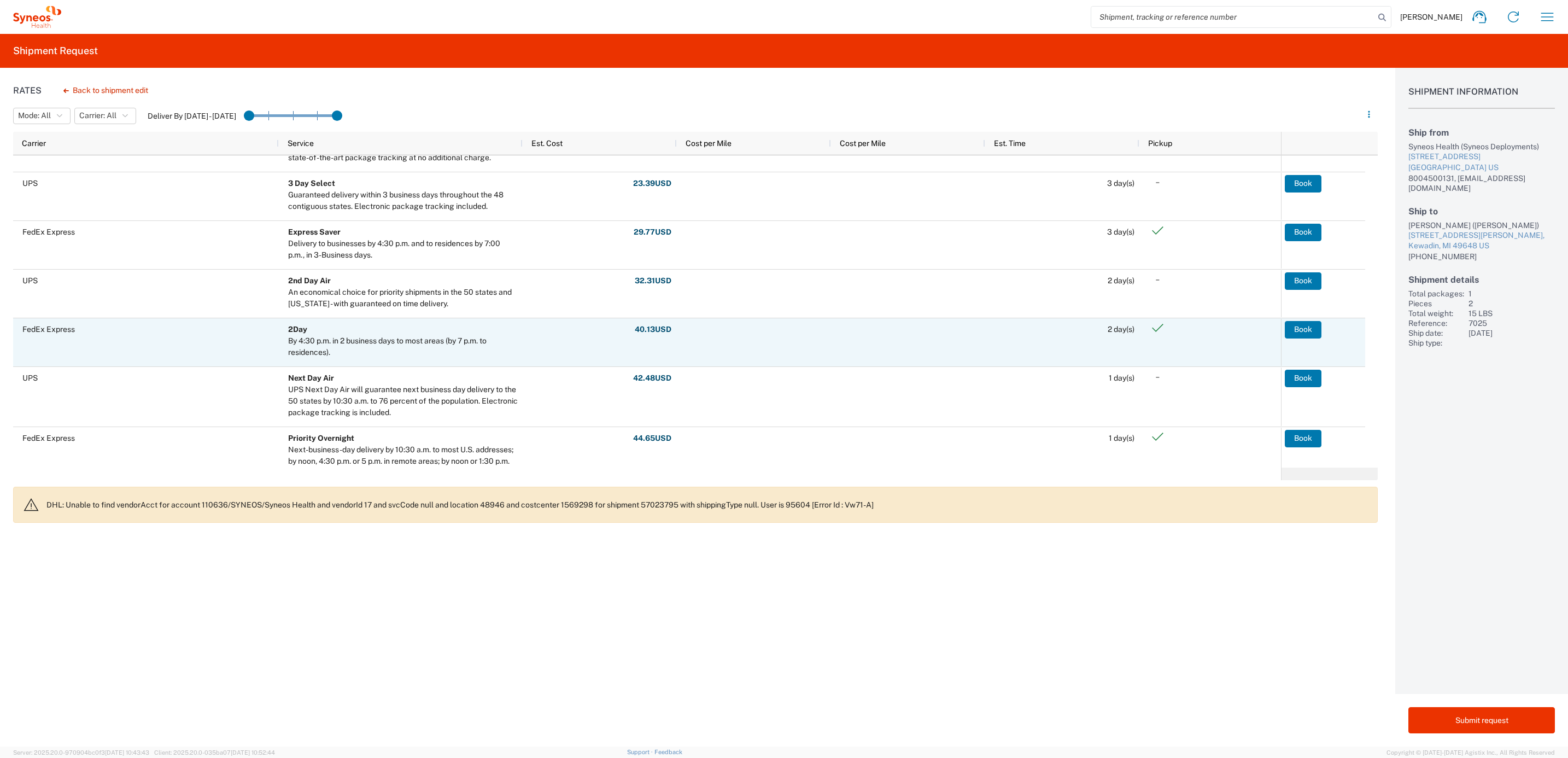
scroll to position [82, 0]
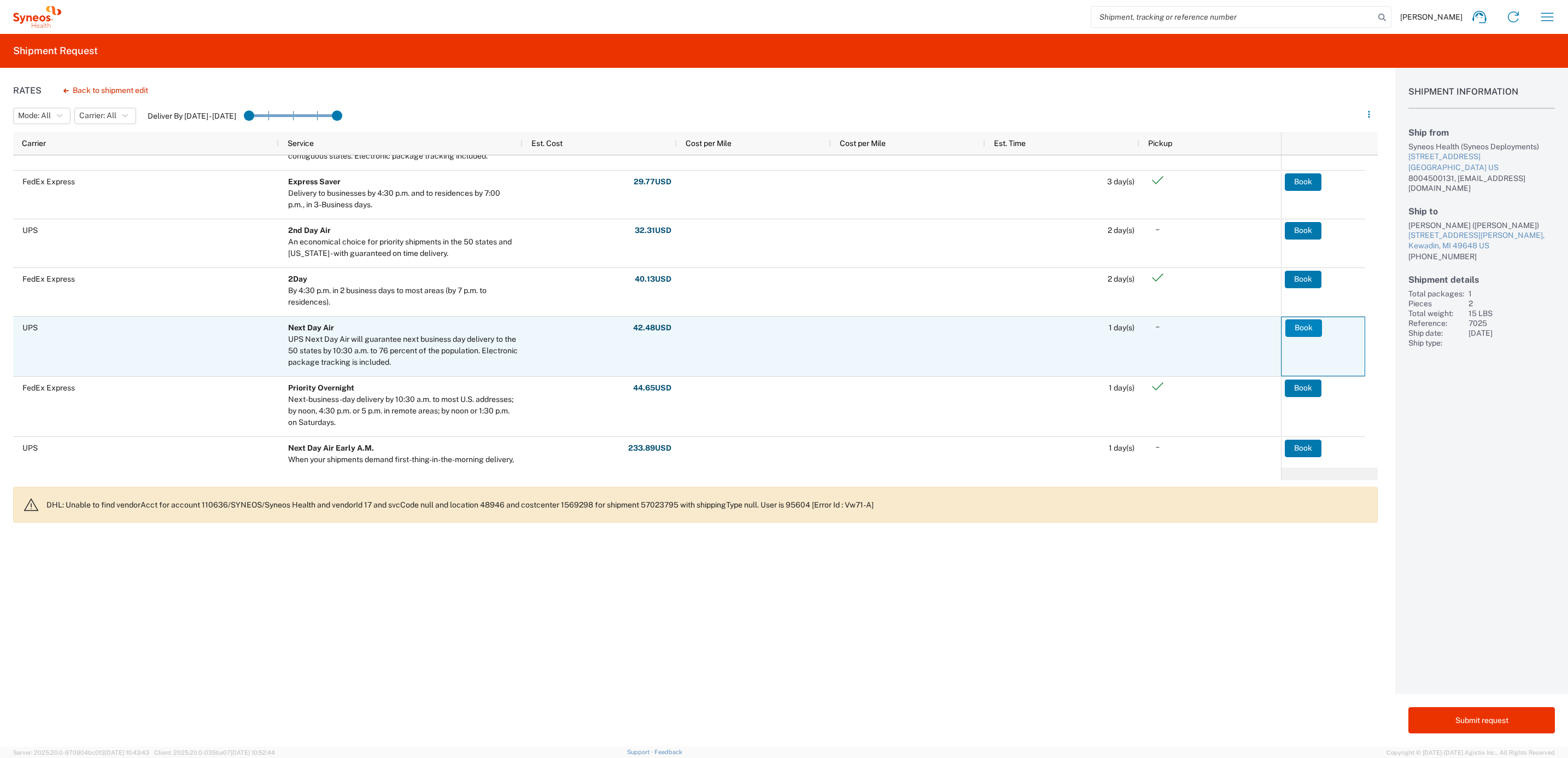
click at [1317, 330] on button "Book" at bounding box center [1303, 328] width 37 height 17
